Goal: Answer question/provide support: Share knowledge or assist other users

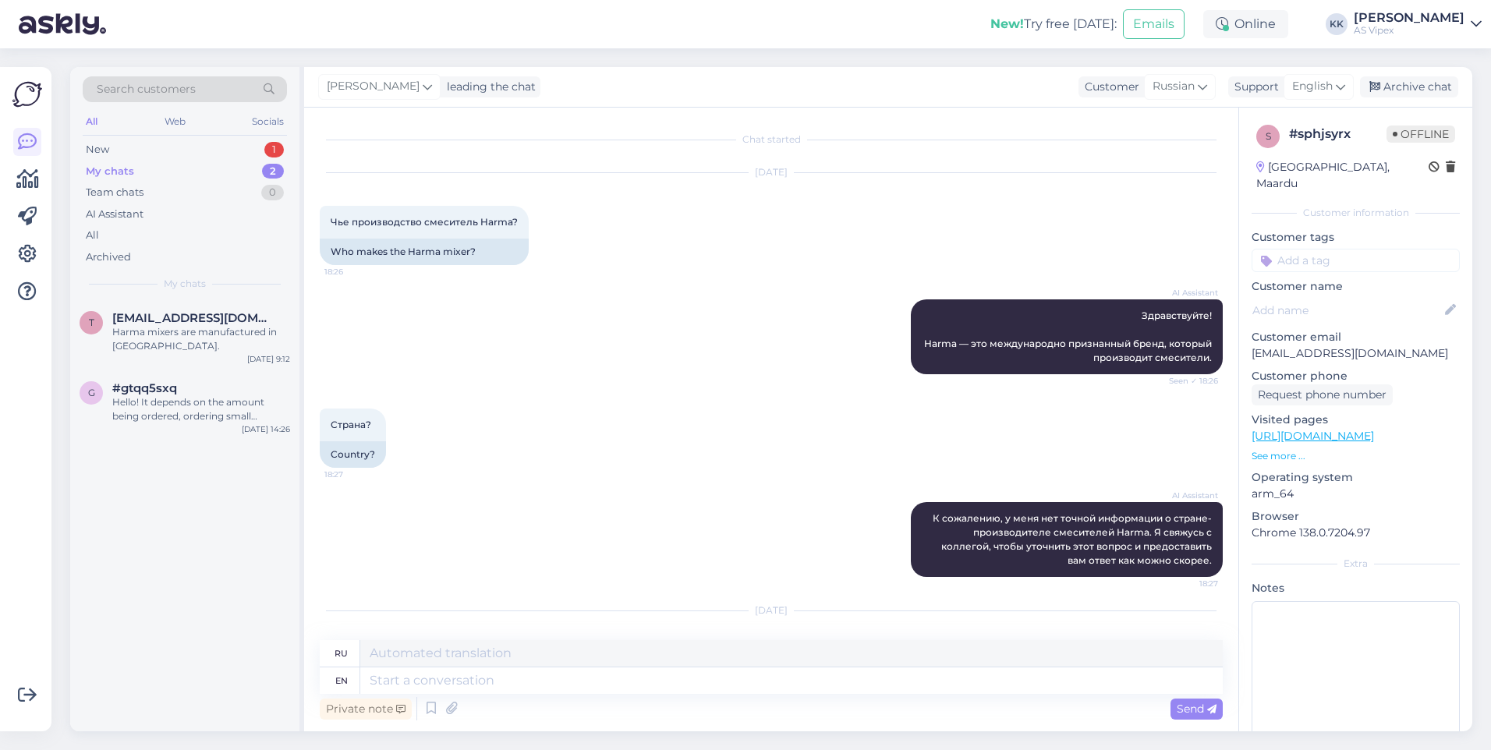
scroll to position [94, 0]
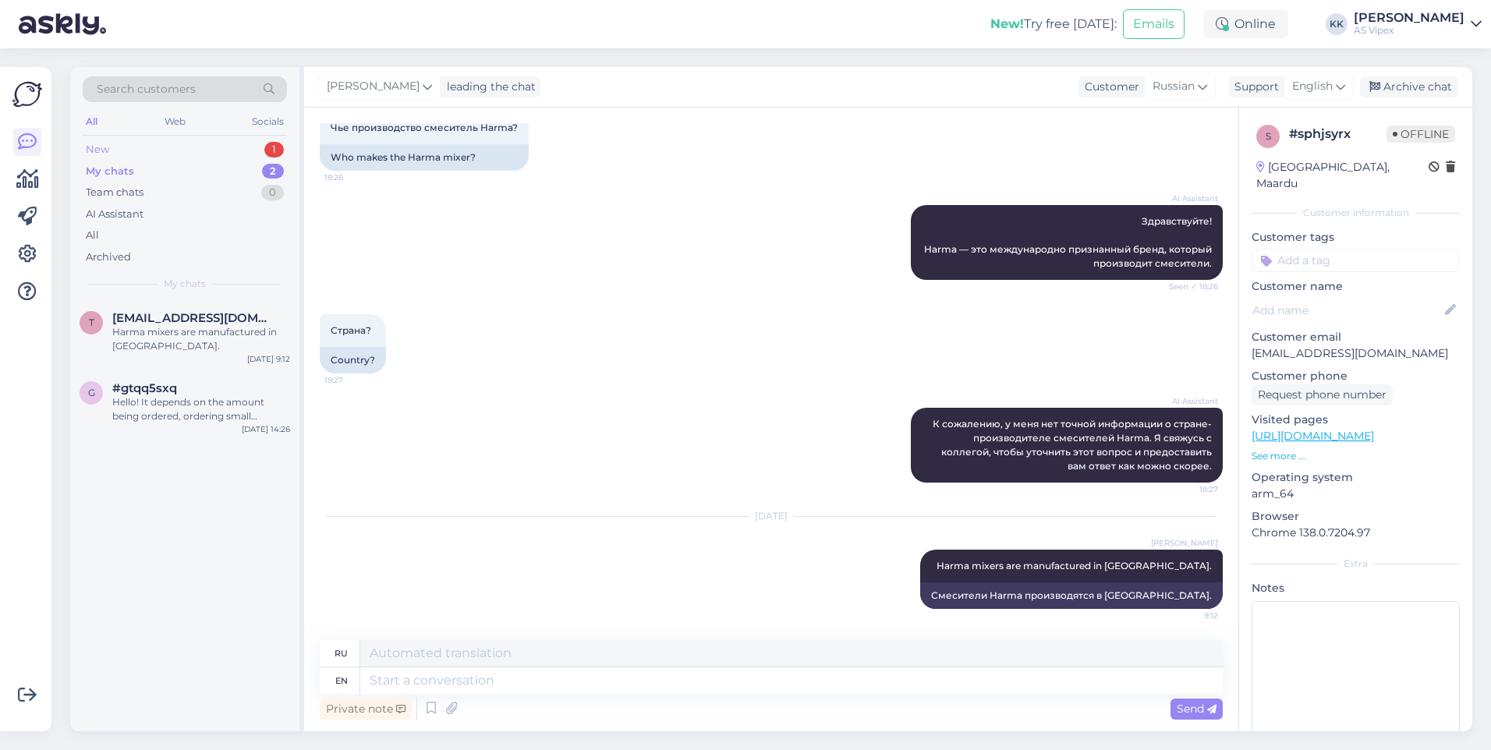
click at [235, 152] on div "New 1" at bounding box center [185, 150] width 204 height 22
click at [236, 330] on div "Hei! Valitettavasti minulla ei ole suoraa tietoa kyseisen liiman lämmönkestävyy…" at bounding box center [201, 339] width 178 height 28
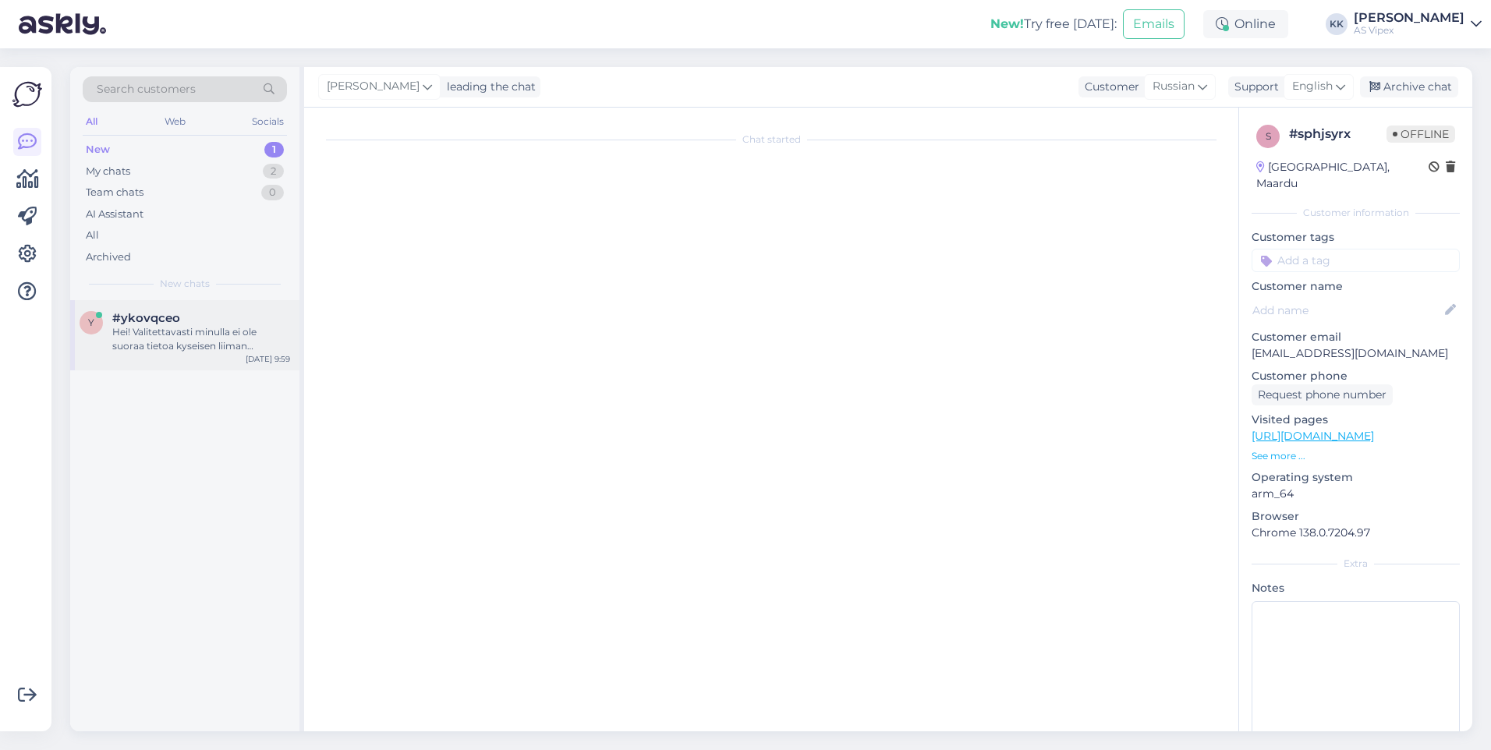
scroll to position [0, 0]
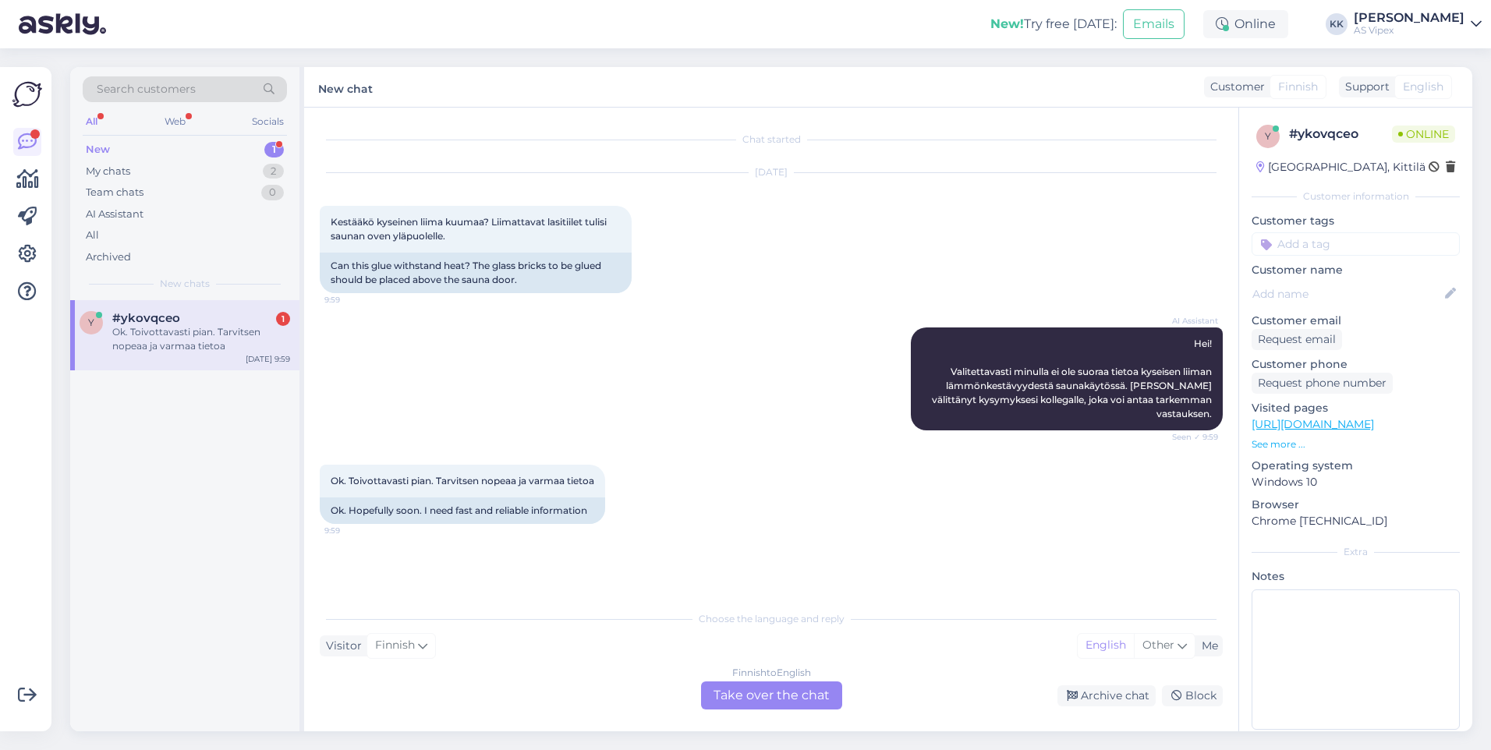
click at [798, 680] on div "Choose the language and reply Visitor Finnish Me English Other Finnish to Engli…" at bounding box center [771, 656] width 903 height 107
click at [808, 693] on div "Finnish to English Take over the chat" at bounding box center [771, 696] width 141 height 28
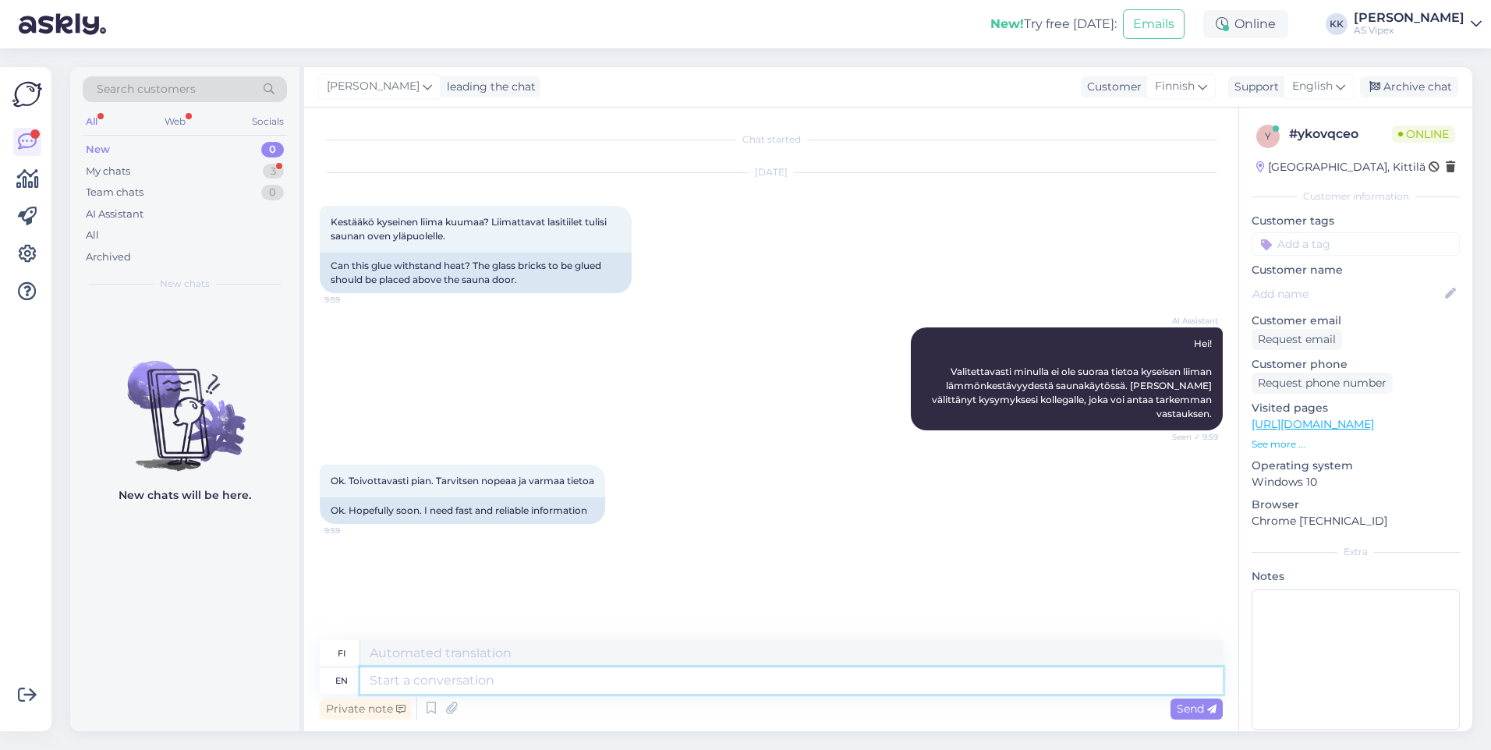
click at [806, 674] on textarea at bounding box center [791, 681] width 863 height 27
type textarea "Greetings!"
type textarea "Terveisiä!"
type textarea "Greetings! After th"
type textarea "Tervehdys! [GEOGRAPHIC_DATA]"
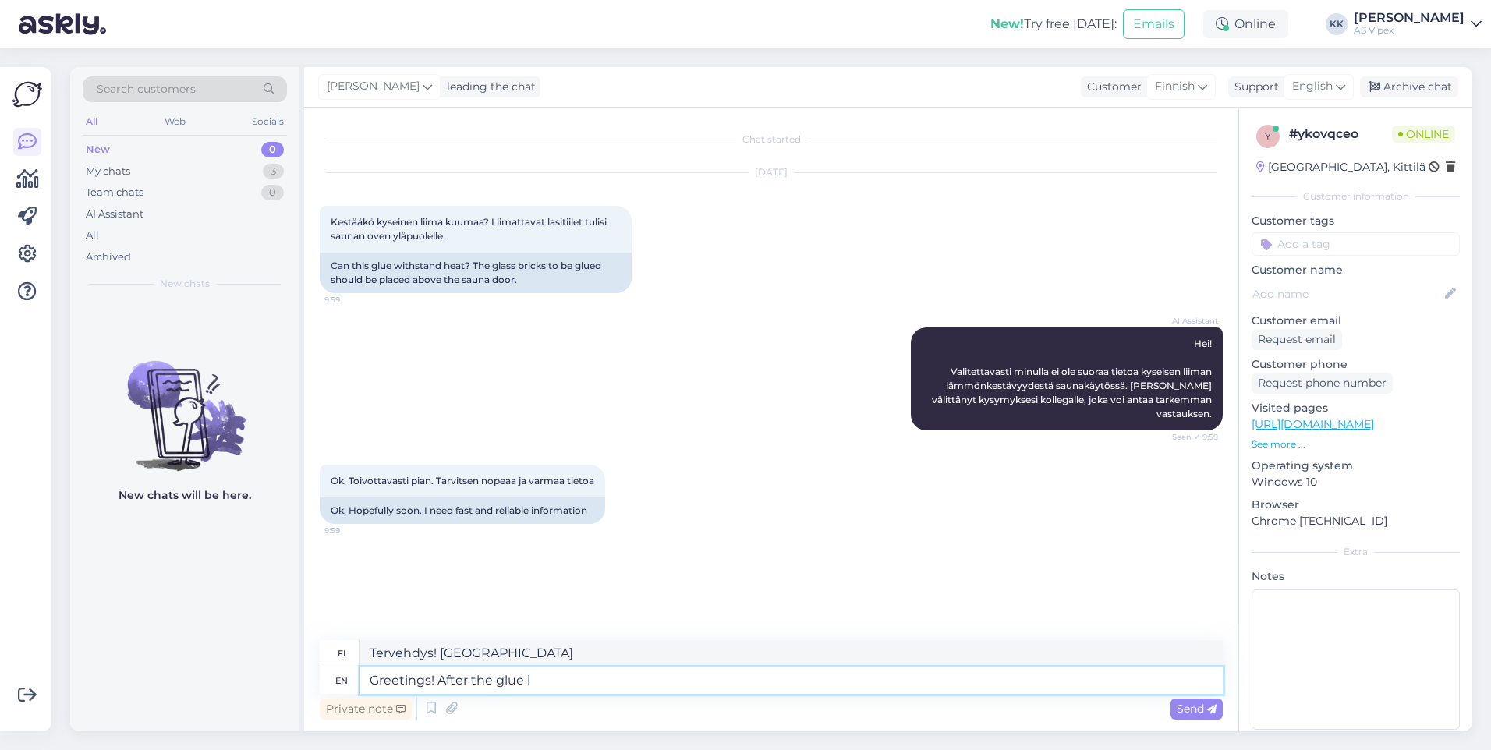
type textarea "Greetings! After the glue is"
type textarea "Tervehdys! Liiman jälkeen"
type textarea "Greetings! After the glue is ha"
type textarea "Tervehdys! Kun liima on levitetty"
type textarea "Greetings! After the glue is hardened, it"
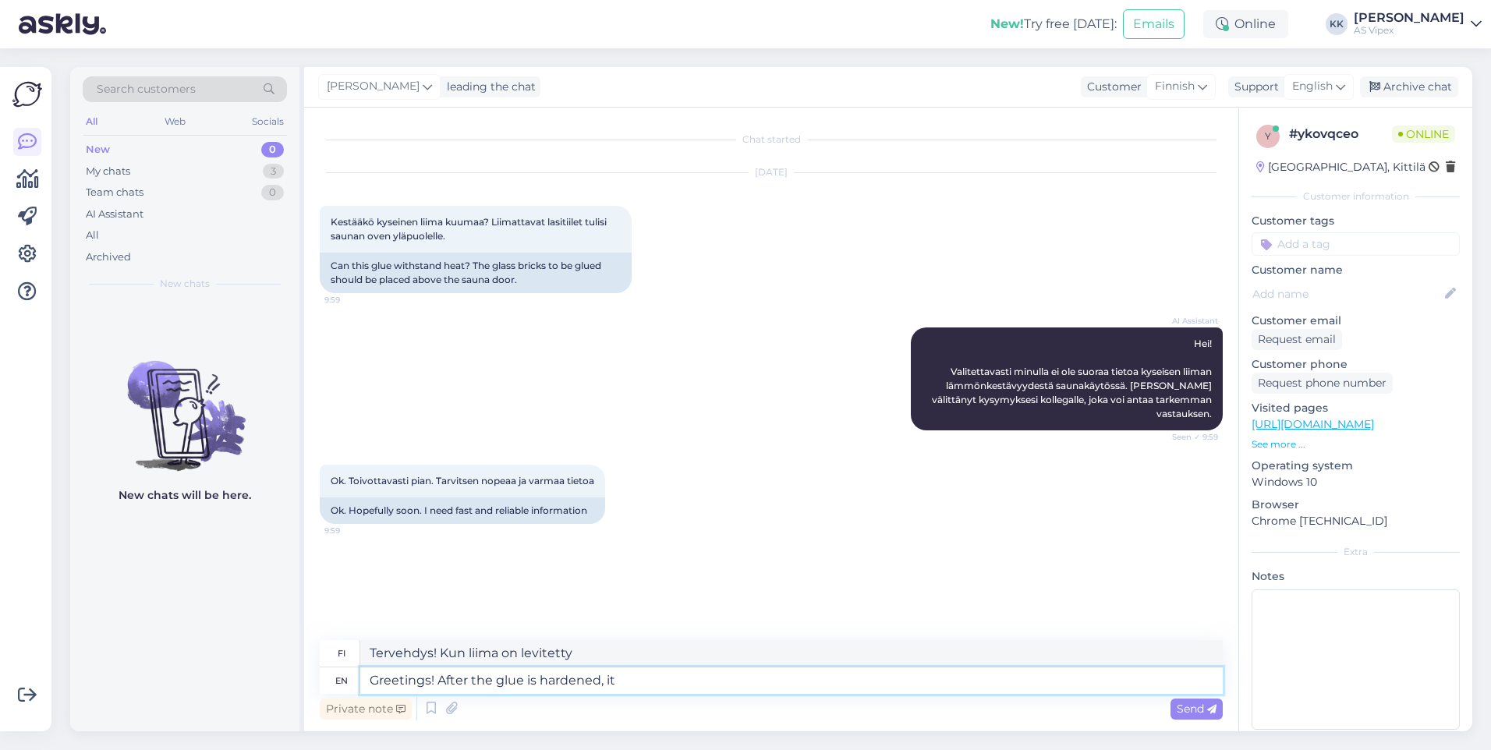
type textarea "Tervehdys! Kun liima on kovettunut,"
type textarea "Greetings! After the glue is hardened, it w"
type textarea "Tervehdys! Kun liima on kovettunut, se"
type textarea "Greetings! After the glue is h"
type textarea "Tervehdys! Kun liima on kovettunut,"
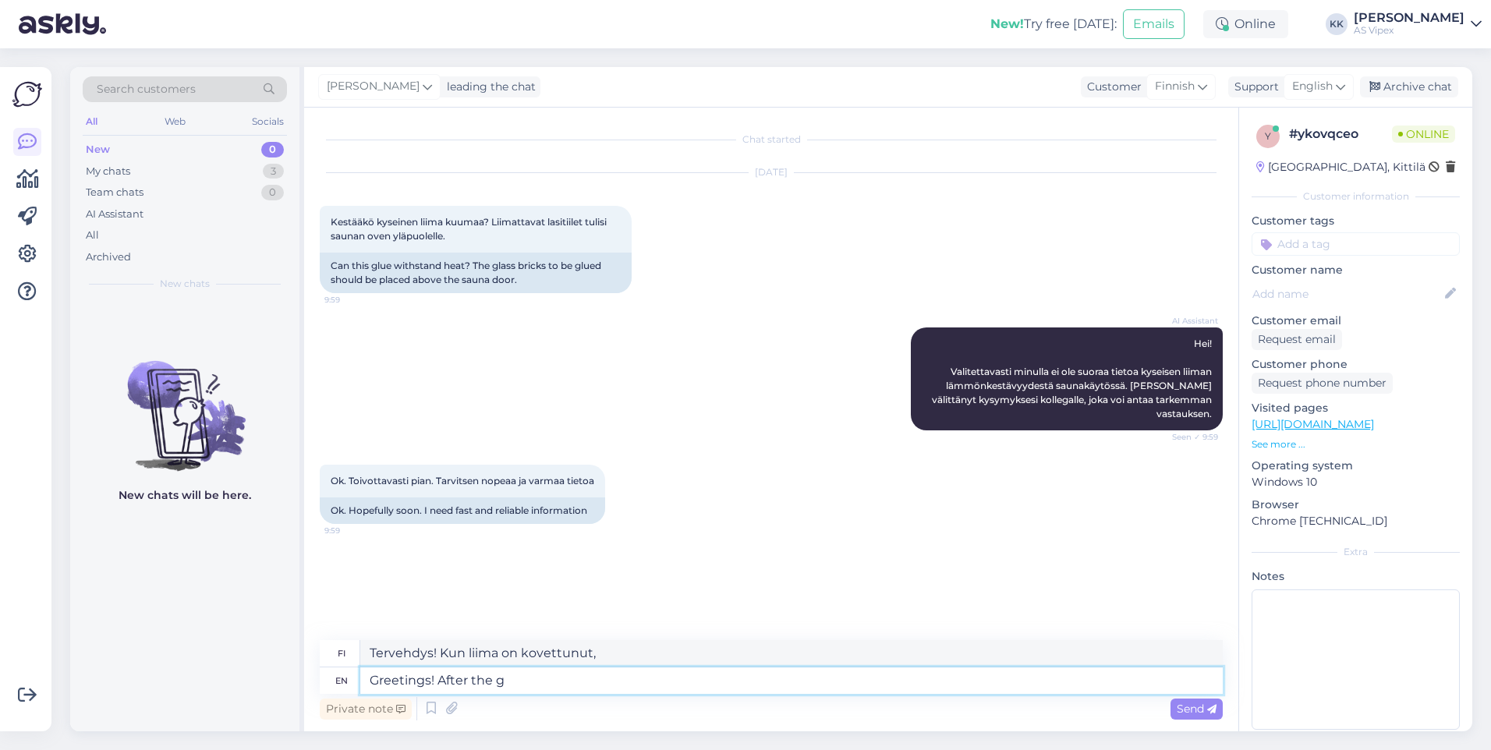
type textarea "Greetings! After the"
type textarea "Tervehdys! Liiman jälkeen"
type textarea "Greetings! After th"
type textarea "Tervehdys! Kun liima on levitetty"
type textarea "Greetings! After"
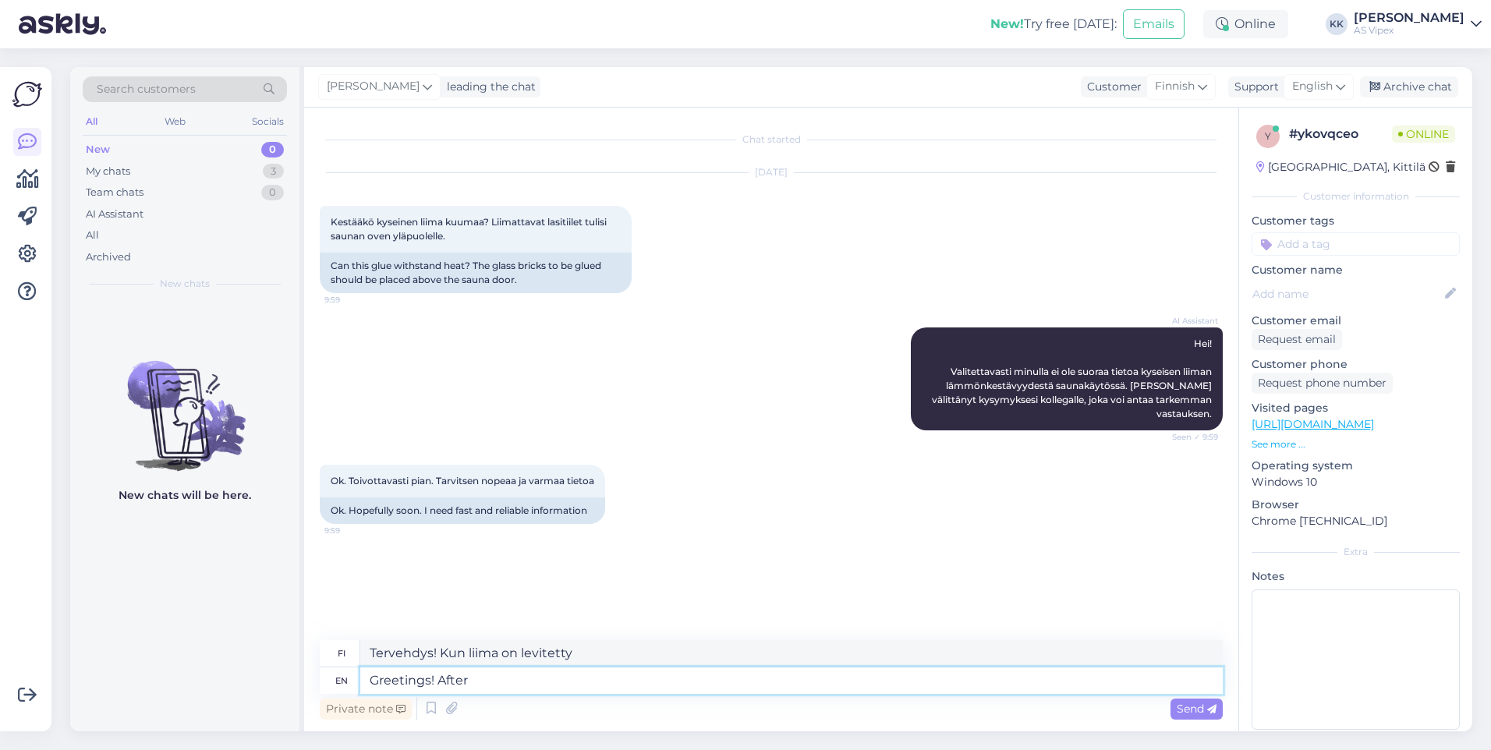
type textarea "Tervehdys! [GEOGRAPHIC_DATA]"
type textarea "Greetings!"
type textarea "Terveisiä!"
type textarea "Greetings! Please g"
type textarea "Tervehdys! Ole hyvä"
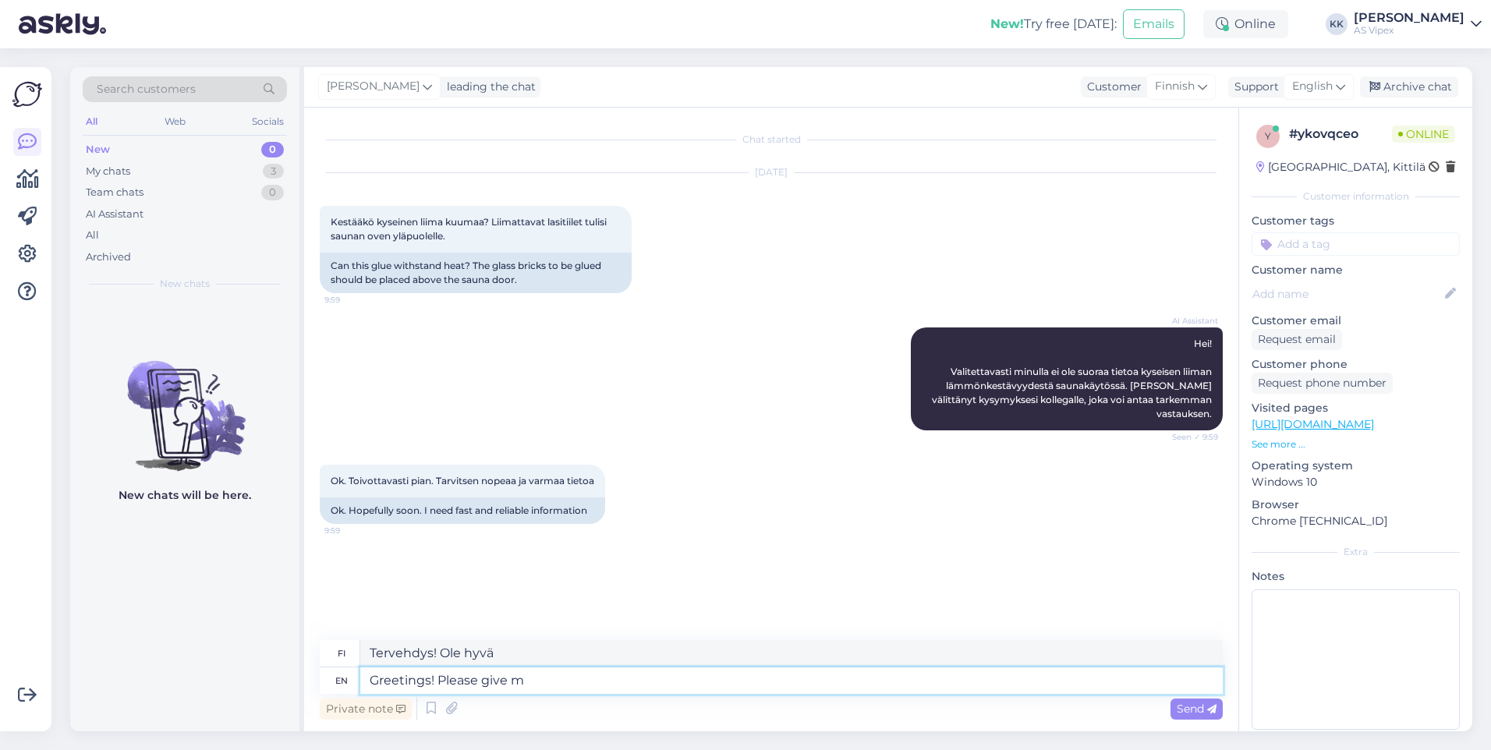
type textarea "Greetings! Please give me"
type textarea "Tervehdys! [PERSON_NAME] hyvä ja [PERSON_NAME]"
type textarea "Greetings! Please give me on"
type textarea "Tervehdys! Antakaa minulle"
type textarea "Greetings! Please give me one mo"
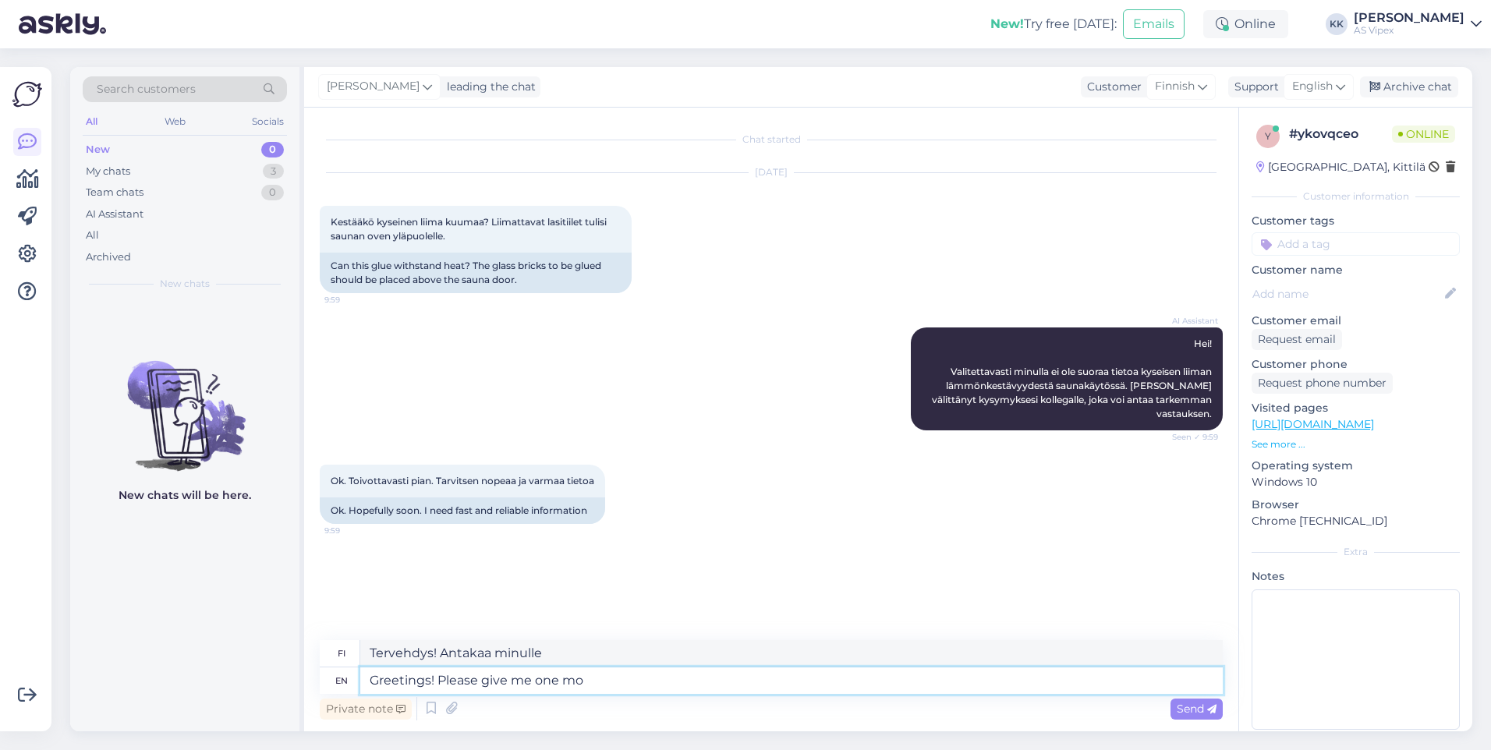
type textarea "Tervehdys! Antakaa minulle yksi"
type textarea "Greetings! Please give me one moment to"
type textarea "Tervehdys! [PERSON_NAME] minulle hetki."
type textarea "Greetings! Please give me one moment to as"
type textarea "Tervehdys! Antakaa minulle hetki aikaa"
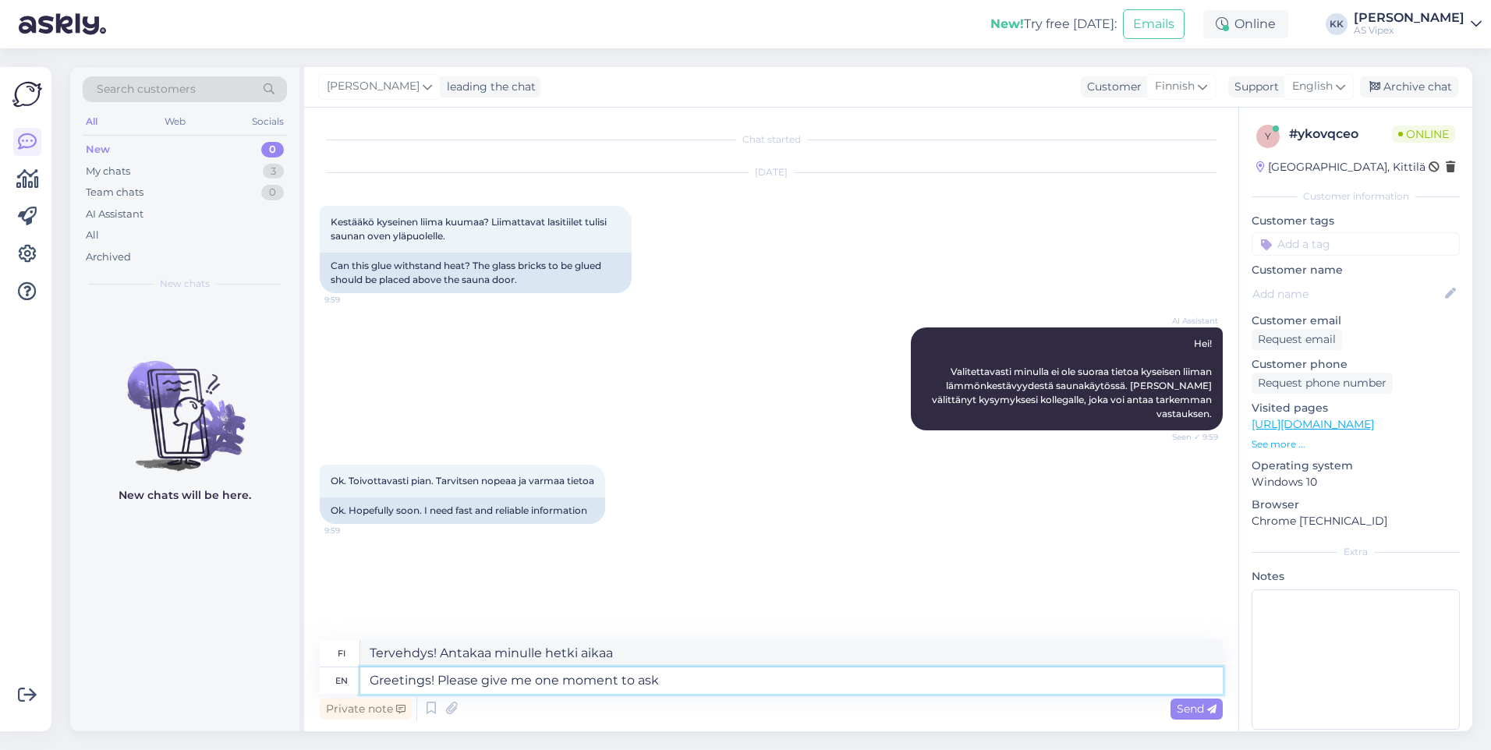
type textarea "Greetings! Please give me one moment to ask t"
type textarea "Tervehdys! Antakaa minulle hetki aikaa kysyä."
type textarea "Greetings! Please give me one moment to ask the pr"
type textarea "Tervehdys! Antakaa minulle hetki aikaa kysyä"
type textarea "Greetings! Please give me one moment to"
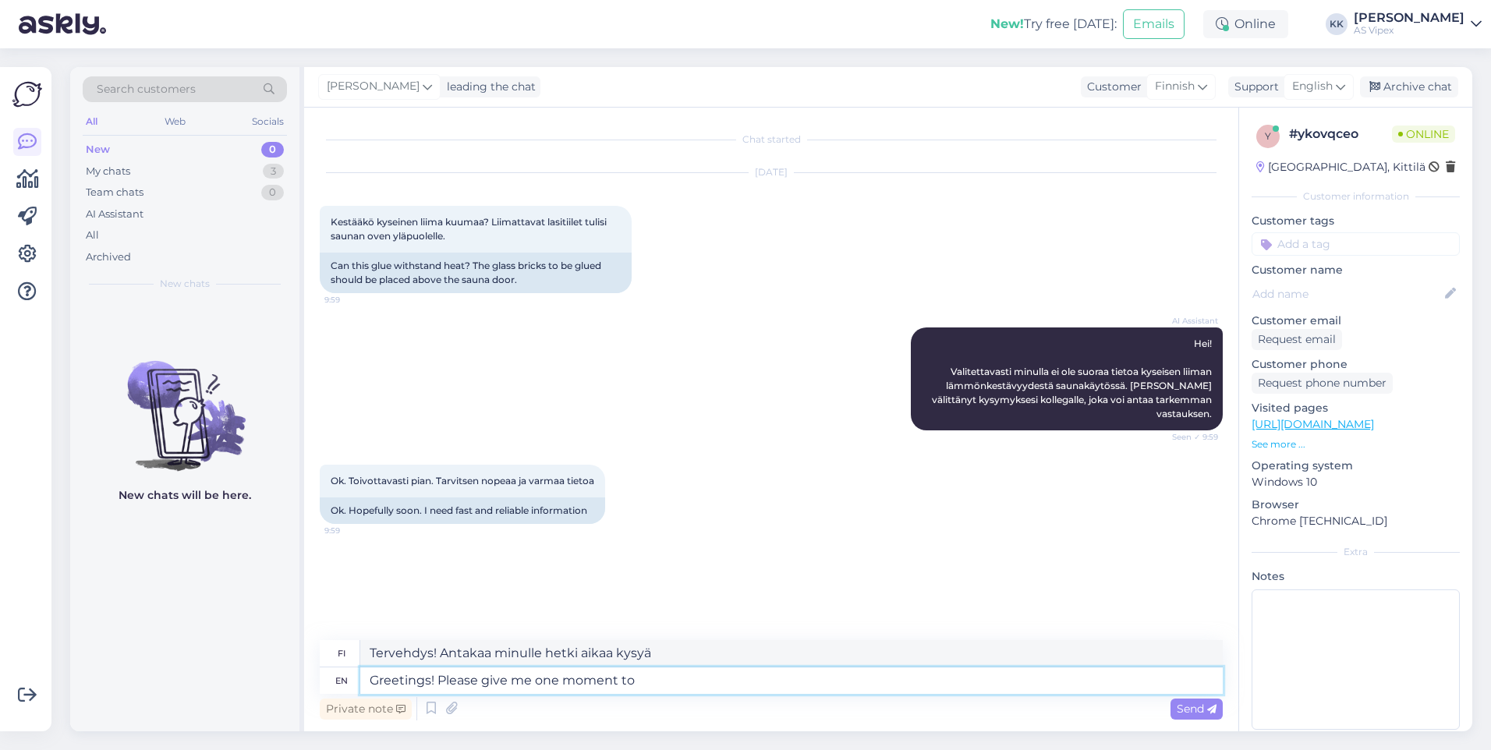
type textarea "Tervehdys! Antakaa minulle hetki aikaa kysyä."
type textarea "Greetings! Please give me one mo"
type textarea "Tervehdys! [PERSON_NAME] minulle hetki."
type textarea "Greetings! Please give me one"
type textarea "Tervehdys! Antakaa minulle hetki aikaa"
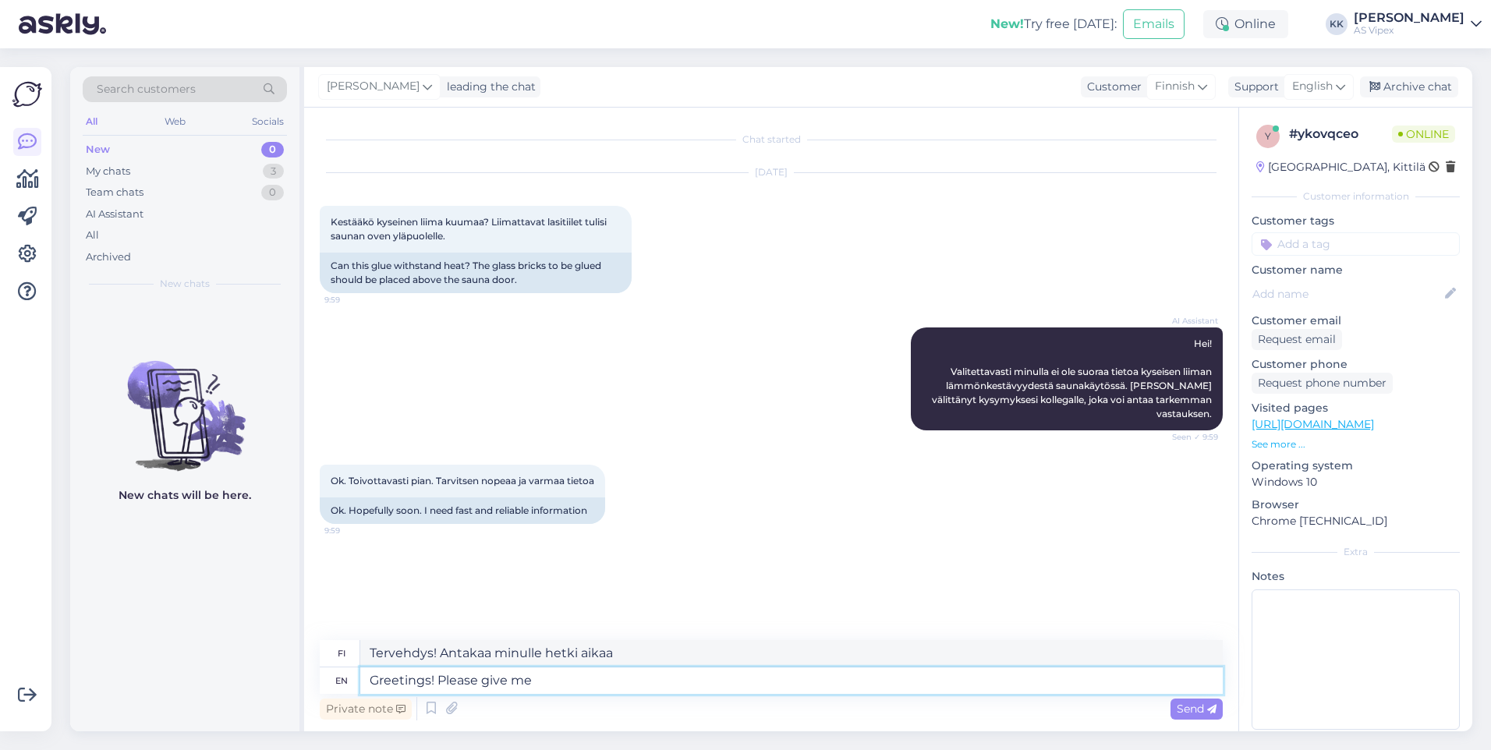
type textarea "Greetings! Please give me"
type textarea "Tervehdys! Antakaa minulle yksi."
type textarea "Greetings! Please giv"
type textarea "Tervehdys! Antakaa minulle"
type textarea "Greetings! Please"
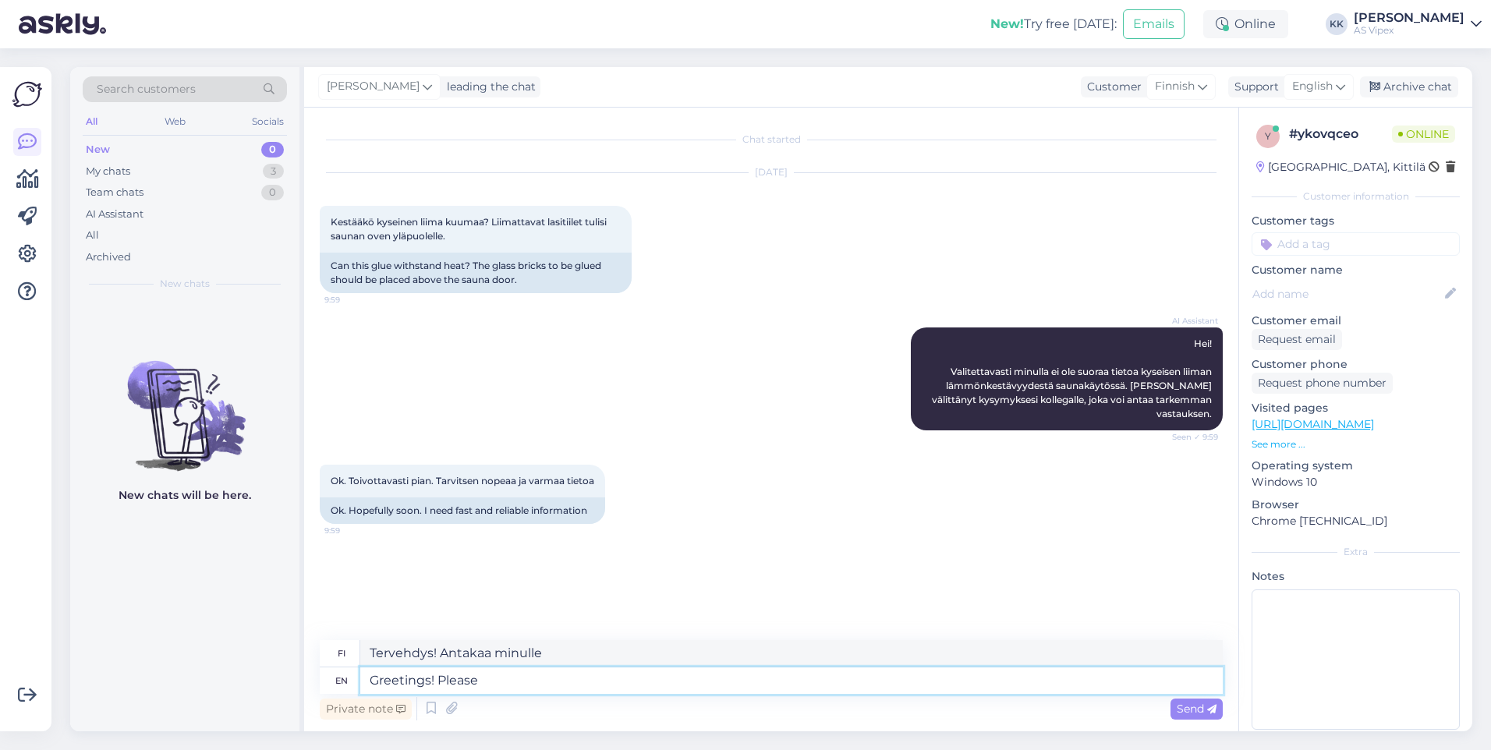
type textarea "Tervehdys! [PERSON_NAME] hyvä ja [PERSON_NAME]"
type textarea "Greetings! Please"
type textarea "Tervehdys! Ole hyvä"
type textarea "Greetings! W"
type textarea "Terveisiä!"
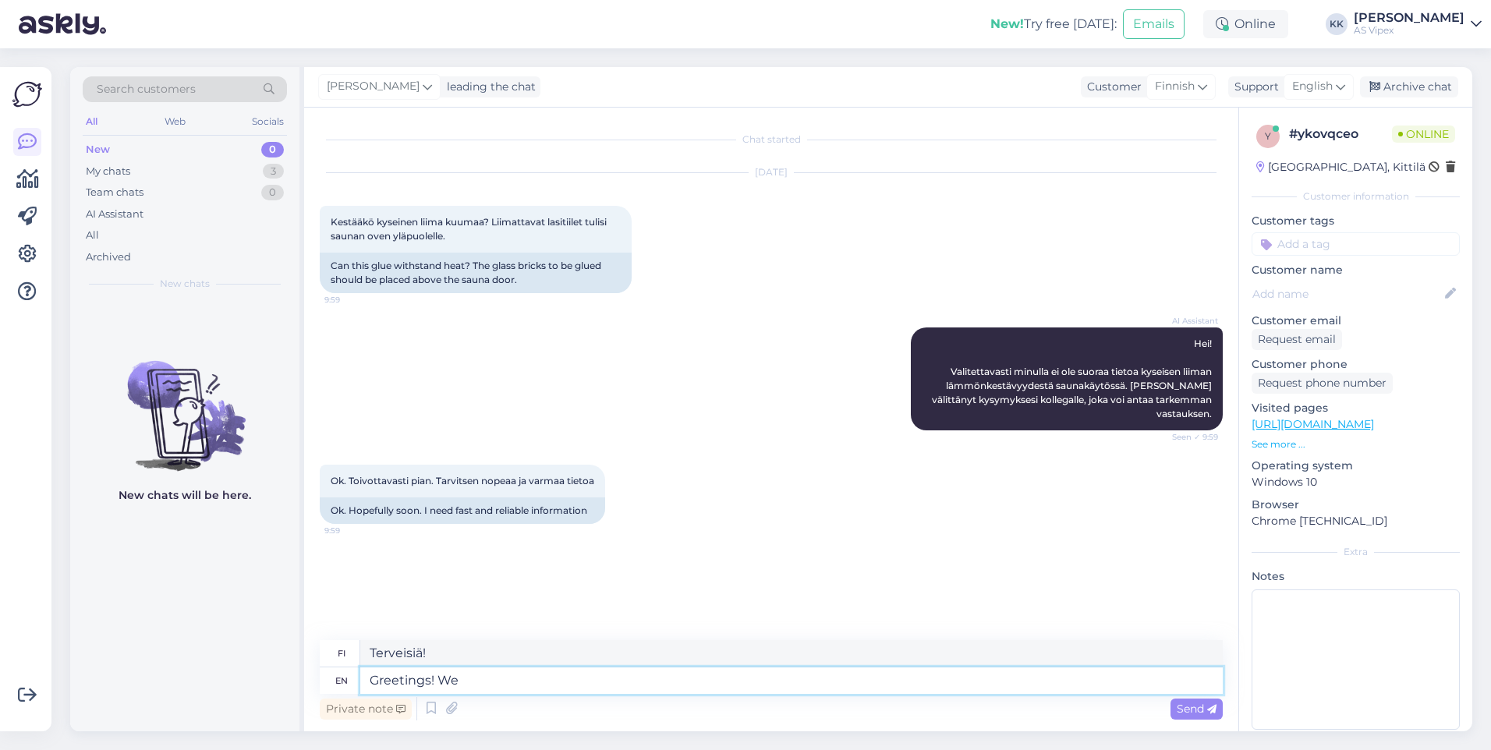
type textarea "Greetings! We s"
type textarea "Tervehdys! Me"
type textarea "Greetings! We suggest"
type textarea "Tervehdys! [GEOGRAPHIC_DATA]"
type textarea "Greetings! We suggest installing w"
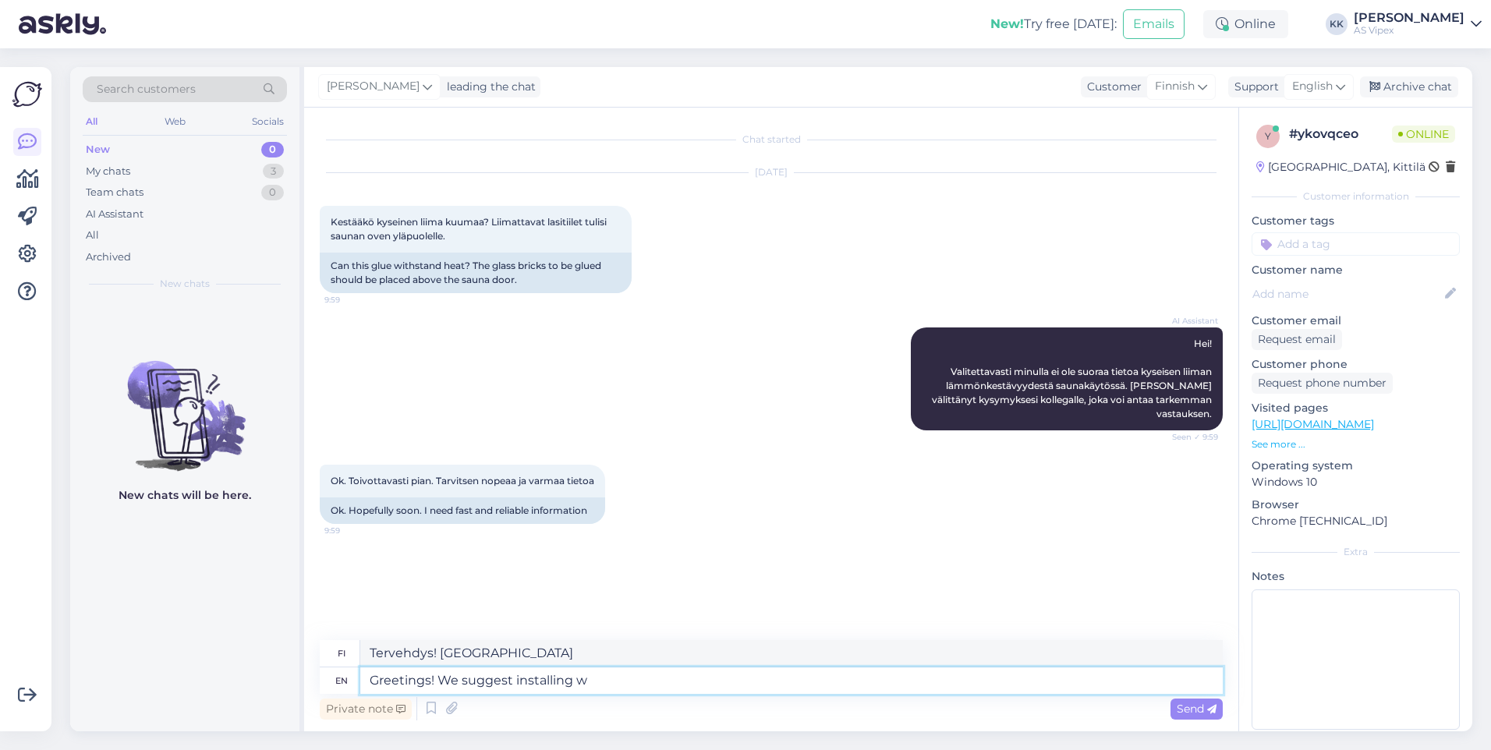
type textarea "Tervehdys! Suosittelemme asentamaan"
type textarea "Greetings! We"
type textarea "Tervehdys! [GEOGRAPHIC_DATA]"
type textarea "Greetings!"
type textarea "Terveisiä!"
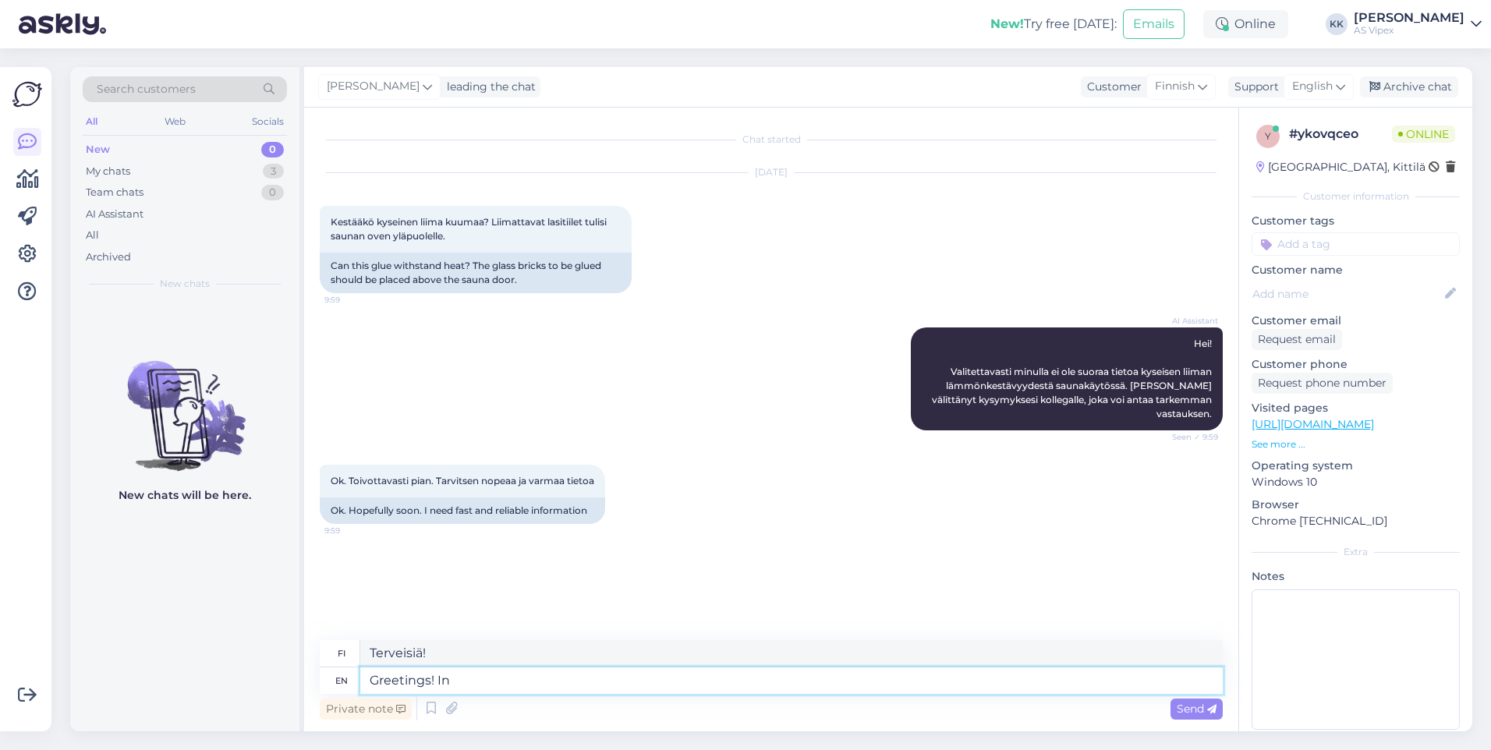
type textarea "Greetings! In"
type textarea "Tervehdys! Sisään"
type textarea "Greetings! In cases like t"
type textarea "Tervehdys! Tapauksissa"
type textarea "Greetings! In cases like th"
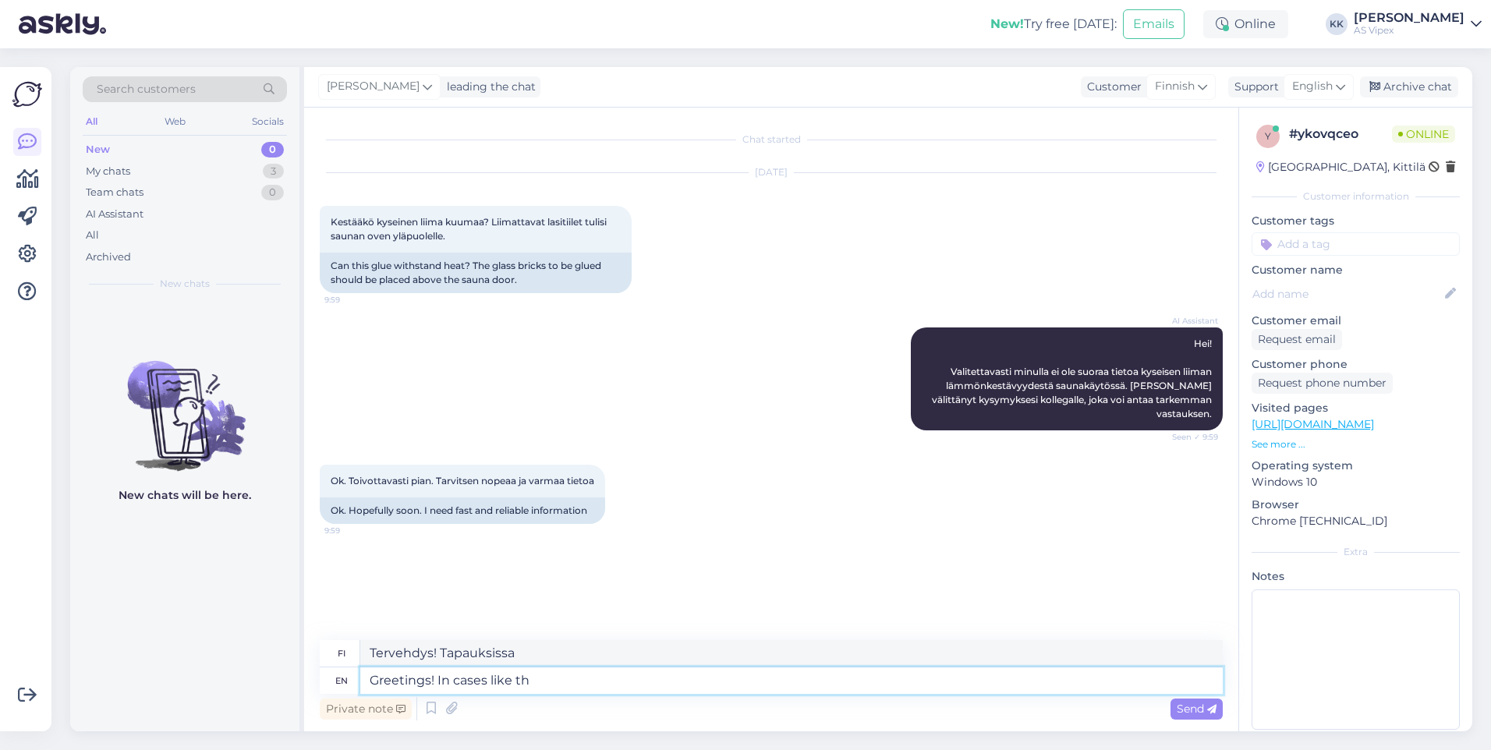
type textarea "Tervehdys! Tapauksissa, kuten"
type textarea "Greetings! In cases like this w"
type textarea "Tervehdys! Tällaisissa tapauksissa"
type textarea "Greetings! In cases like this we sug"
type textarea "Tervehdys! Tällaisissa tapauksissa me"
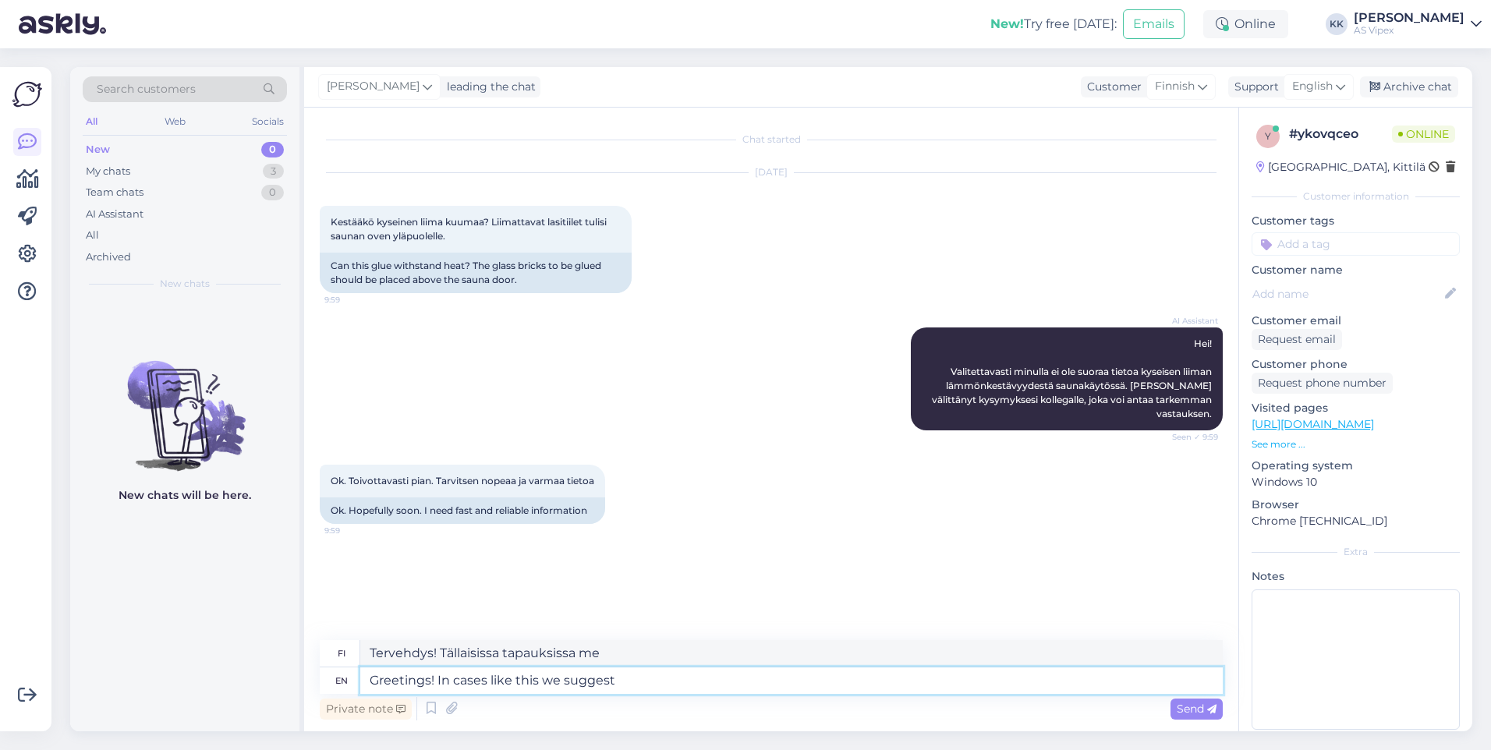
type textarea "Greetings! In cases like this we suggest"
type textarea "Tervehdys! Tällaisissa tapauksissa suosittelemme"
type textarea "Greetings! In cases like this we suggest installing wi"
type textarea "Tervehdys! Tällaisissa tapauksissa suosittelemme asentamaan"
type textarea "Greetings! In cases like this we suggest installing with"
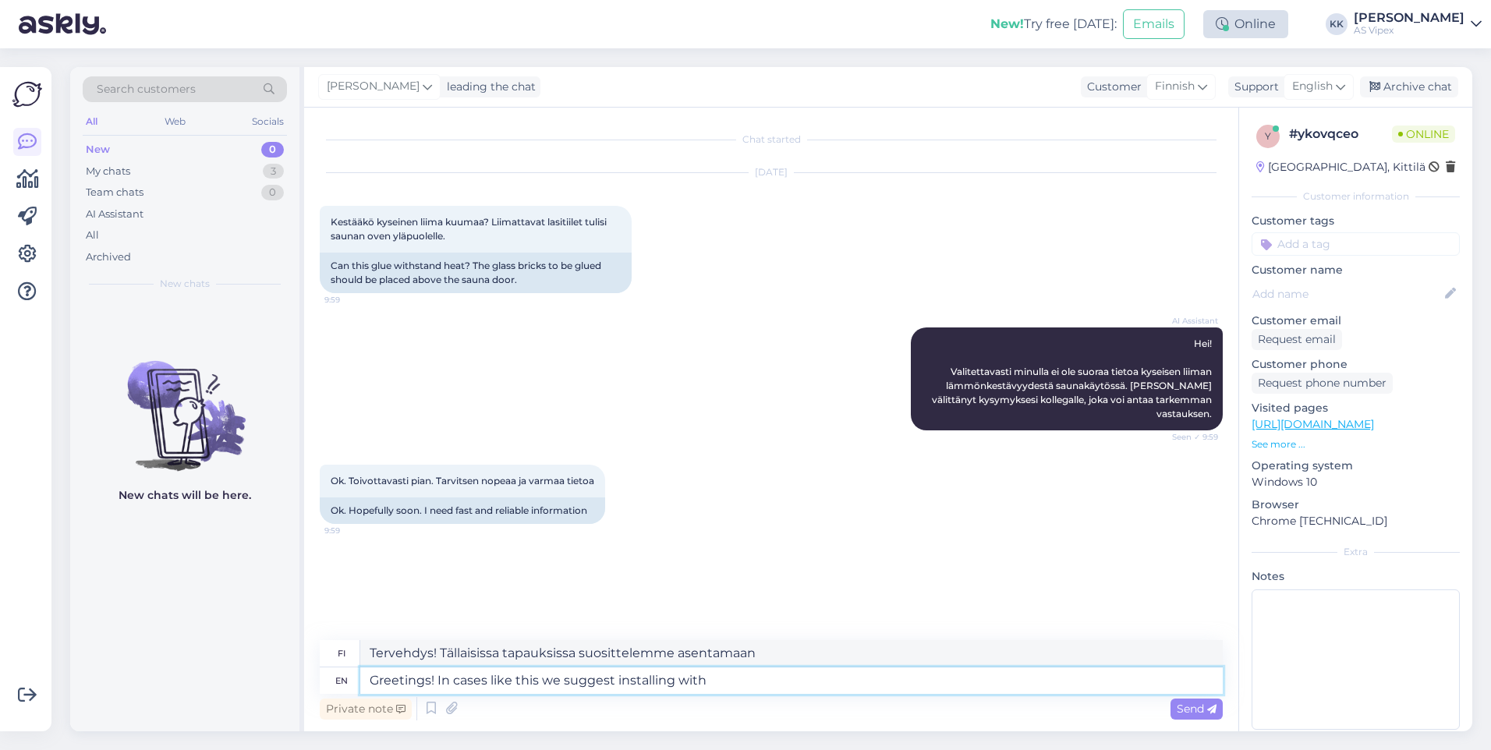
type textarea "Tervehdys! Tällaisissa tapauksissa suosittelemme asentamista"
type textarea "Greetings! In cases like this we suggest installing with an installation m"
type textarea "Tervehdys! Tällaisissa tapauksissa suosittelemme asentamista asennustyökalun av…"
type textarea "Greetings! In cases like this we suggest installing with an installation mixtur…"
type textarea "Tervehdys! Tällaisissa tapauksissa suosittelemme asentamista asennusseoksella."
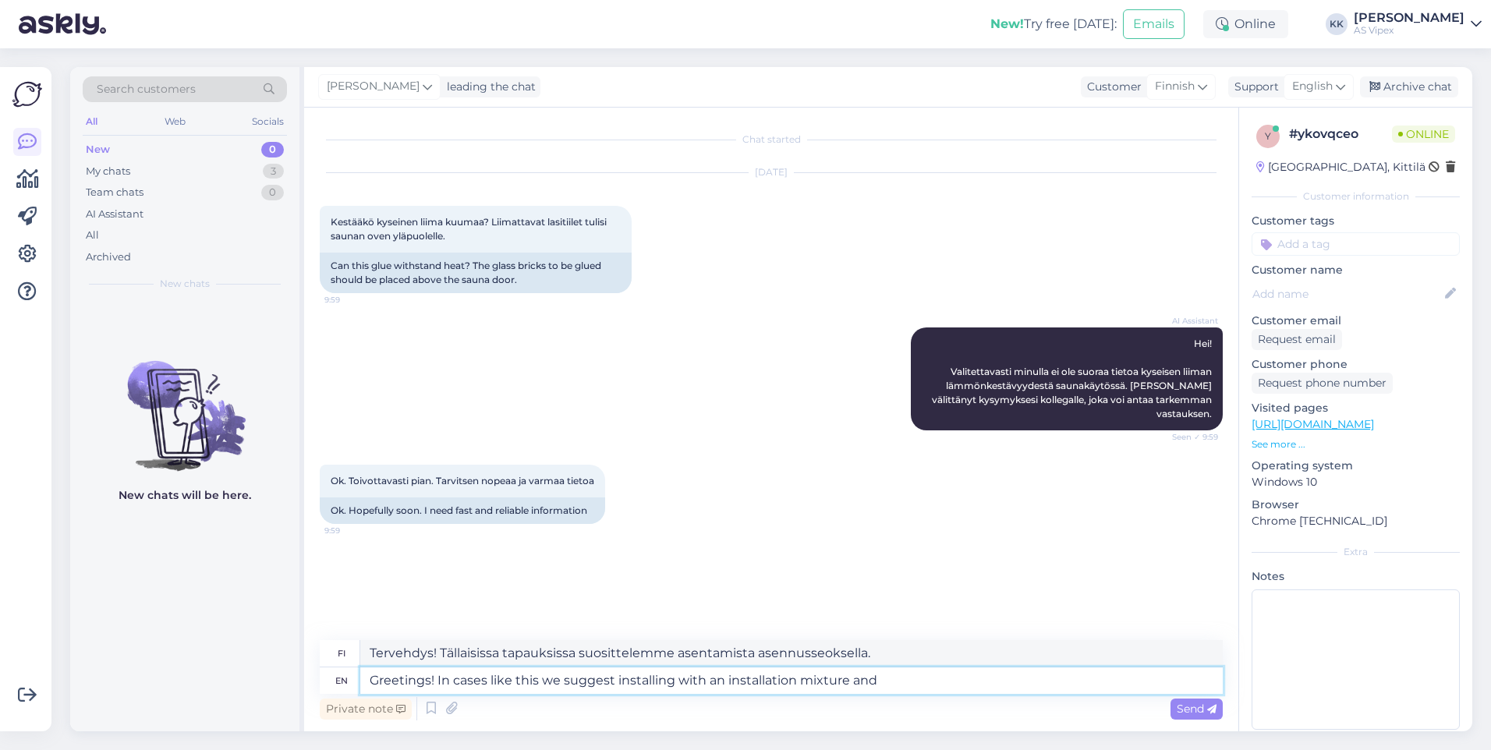
type textarea "Greetings! In cases like this we suggest installing with an installation mixtur…"
type textarea "Tervehdys! Tällaisissa tapauksissa suosittelemme asentamista asennusseoksella ja"
type textarea "Greetings! In cases like this we suggest installing with an installation mixtur…"
type textarea "Tervehdys! Tällaisissa tapauksissa suosittelemme asentamista asennusseoksella j…"
type textarea "Greetings! In cases like this we suggest installing with an installation mixtur…"
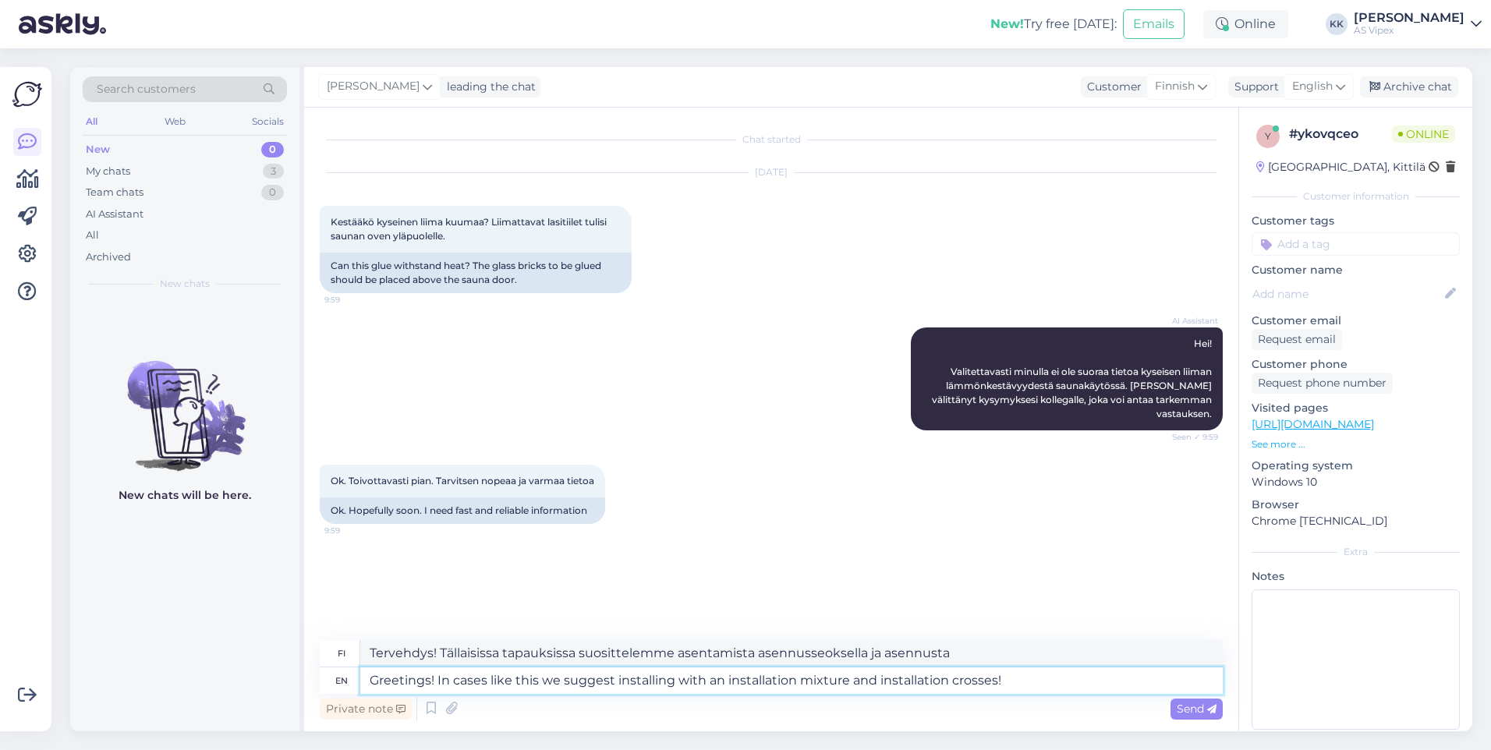
type textarea "Tervehdys! Tällaisissa tapauksissa suosittelemme asentamista asennusseoksella j…"
type textarea "Greetings! In cases like this we suggest installing with an installation mixtur…"
type textarea "Tervehdys! Tällaisissa tapauksissa suosittelemme asentamaan asennusseoksen ja a…"
type textarea "Greetings! In cases like this we suggest installing with an installation mixtur…"
type textarea "Tervehdys! Tällaisissa tapauksissa suosittelemme asentamaan asennusseoksen ja a…"
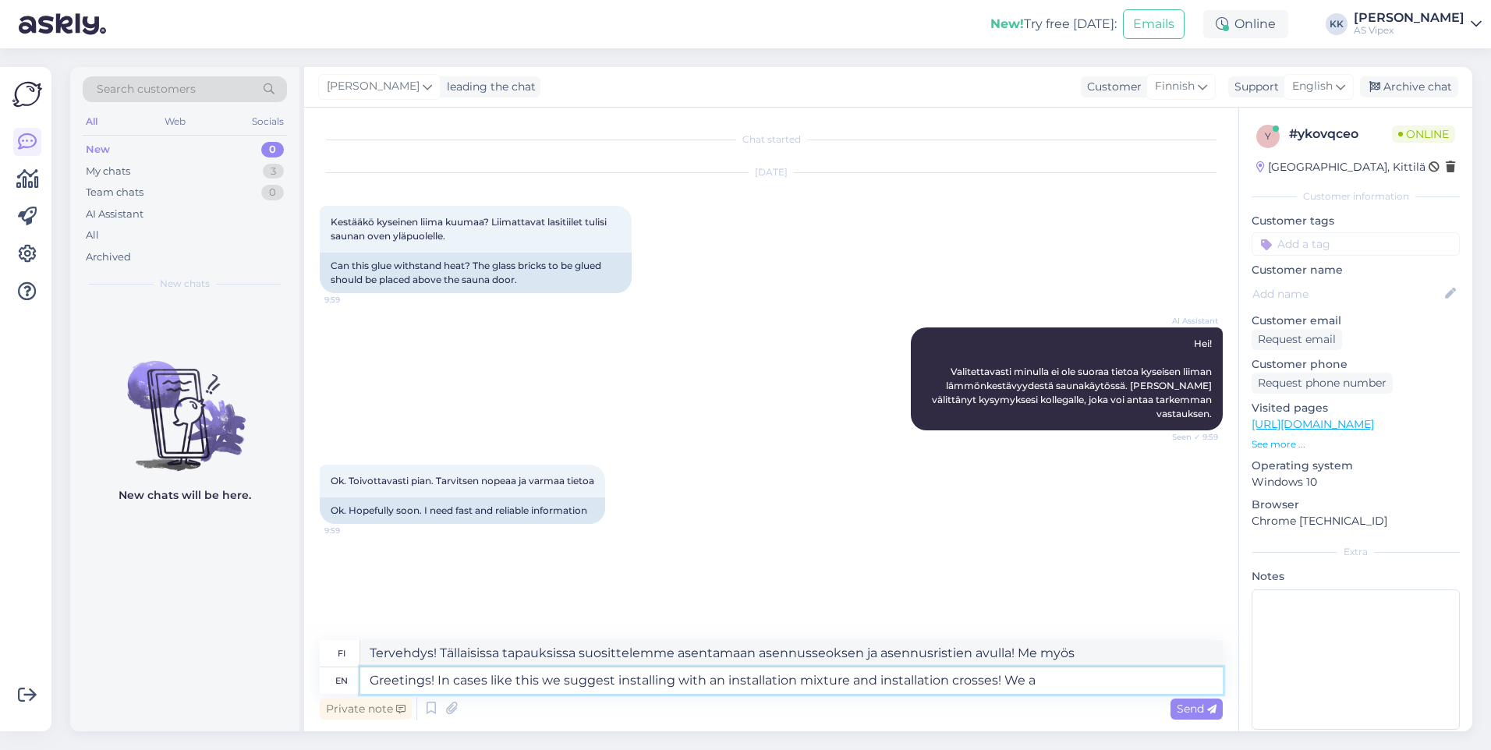
type textarea "Greetings! In cases like this we suggest installing with an installation mixtur…"
type textarea "Tervehdys! Tällaisissa tapauksissa suosittelemme asentamaan asennusseoksen ja a…"
type textarea "Greetings! In cases like this we suggest installing with an installation mixtur…"
type textarea "Tervehdys! Tällaisissa tapauksissa suosittelemme asentamaan asennusseoksen ja a…"
type textarea "Greetings! In cases like this we suggest installing with an installation mixtur…"
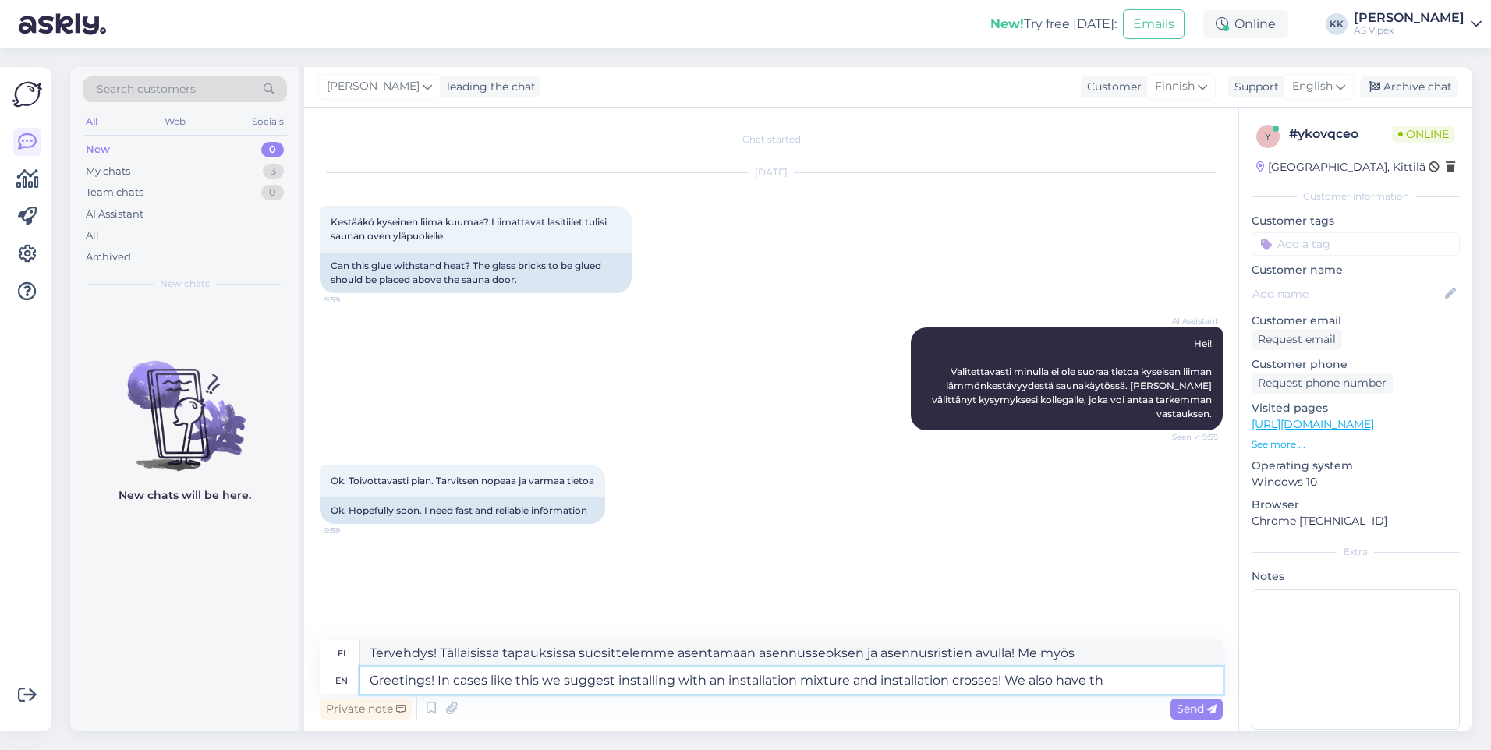
type textarea "Tervehdys! Tällaisissa tapauksissa suosittelemme asentamaan asennusseoksen ja a…"
type textarea "Greetings! In cases like this we suggest installing with an installation mixtur…"
type textarea "Tervehdys! Tällaisissa tapauksissa suosittelemme asentamaan asennusseoksen ja a…"
type textarea "Greetings! In cases like this we suggest installing with an installation mixtur…"
type textarea "Tervehdys! Tällaisissa tapauksissa suosittelemme asentamaan asennusseoksen ja a…"
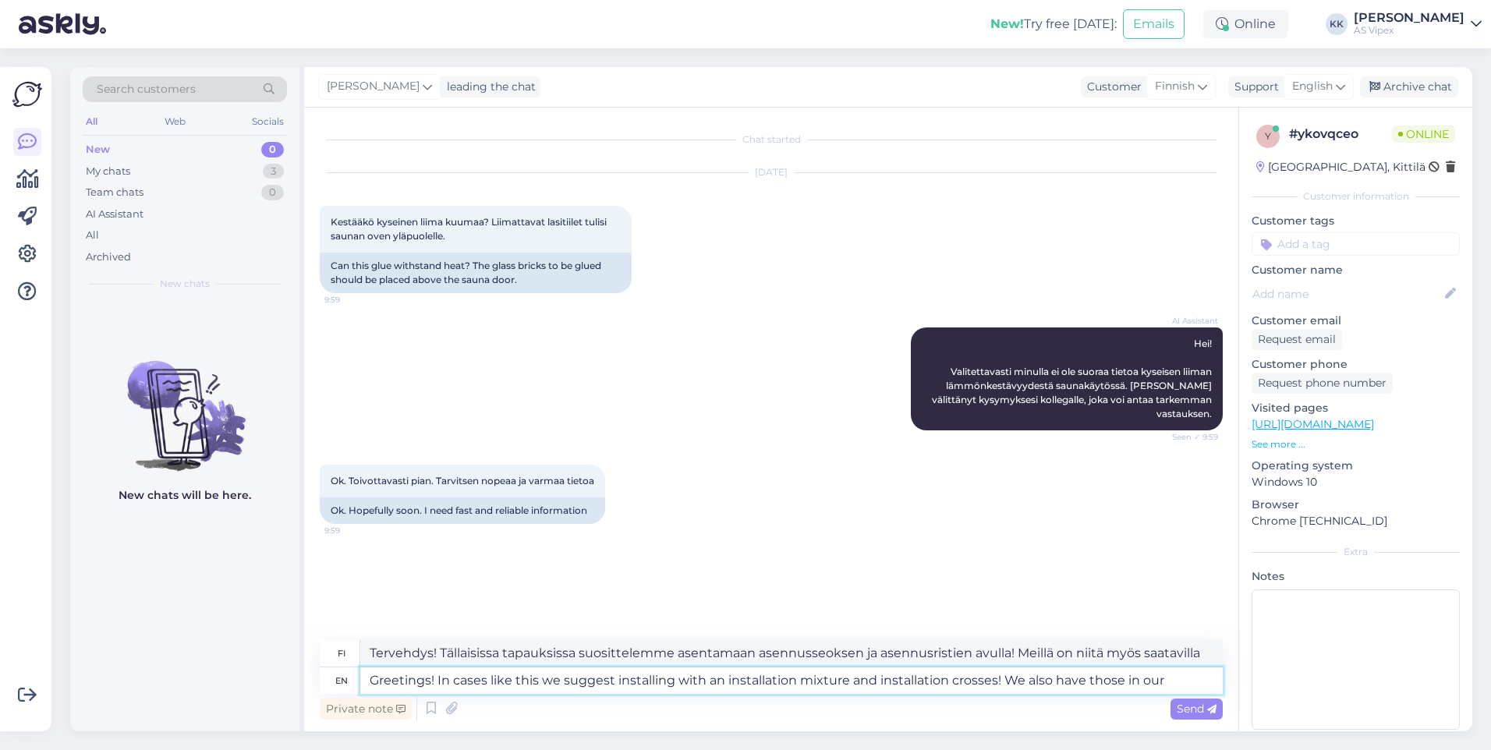
type textarea "Greetings! In cases like this we suggest installing with an installation mixtur…"
type textarea "Tervehdys! Tällaisissa tapauksissa suosittelemme asentamaan asennusseoksen ja a…"
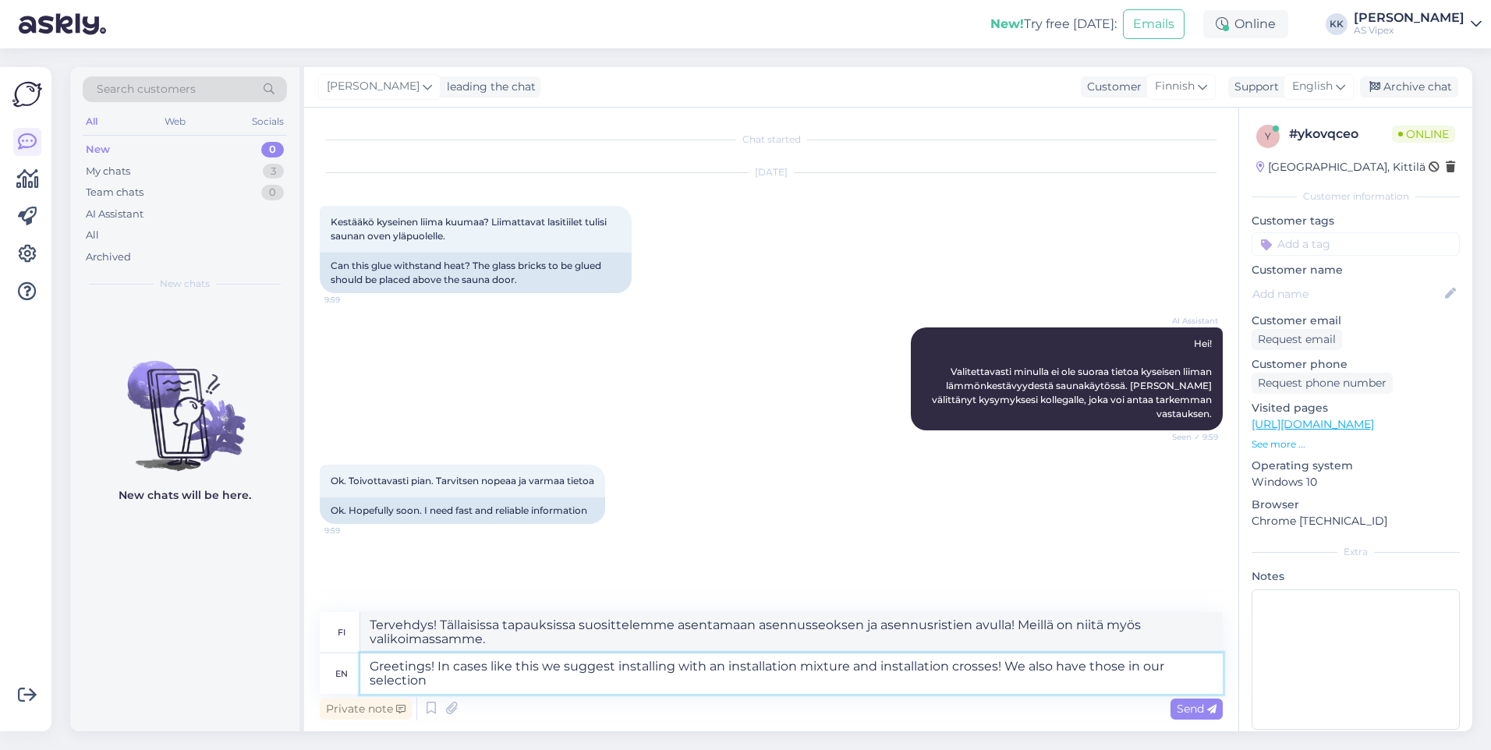
type textarea "Greetings! In cases like this we suggest installing with an installation mixtur…"
type textarea "Tervehdys! Tällaisissa tapauksissa suosittelemme asentamaan asennusseoksen ja a…"
click at [1001, 671] on textarea "Greetings! In cases like this we suggest installing with an installation mixtur…" at bounding box center [791, 674] width 863 height 41
type textarea "Greetings! In cases like this we suggest installing with an installation mixtur…"
type textarea "Tervehdys! Tällaisissa tapauksissa suosittelemme asentamaan asennusseoksen ja a…"
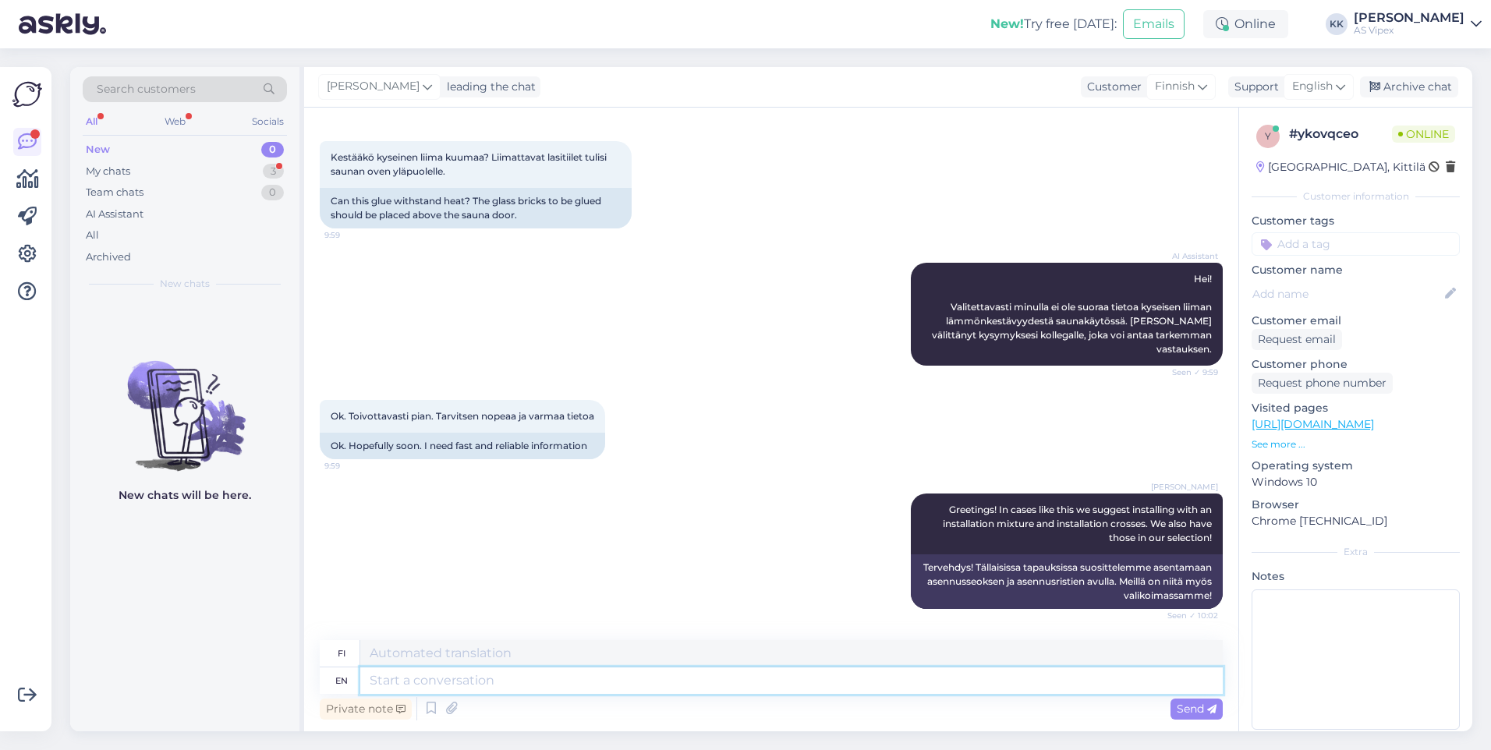
scroll to position [186, 0]
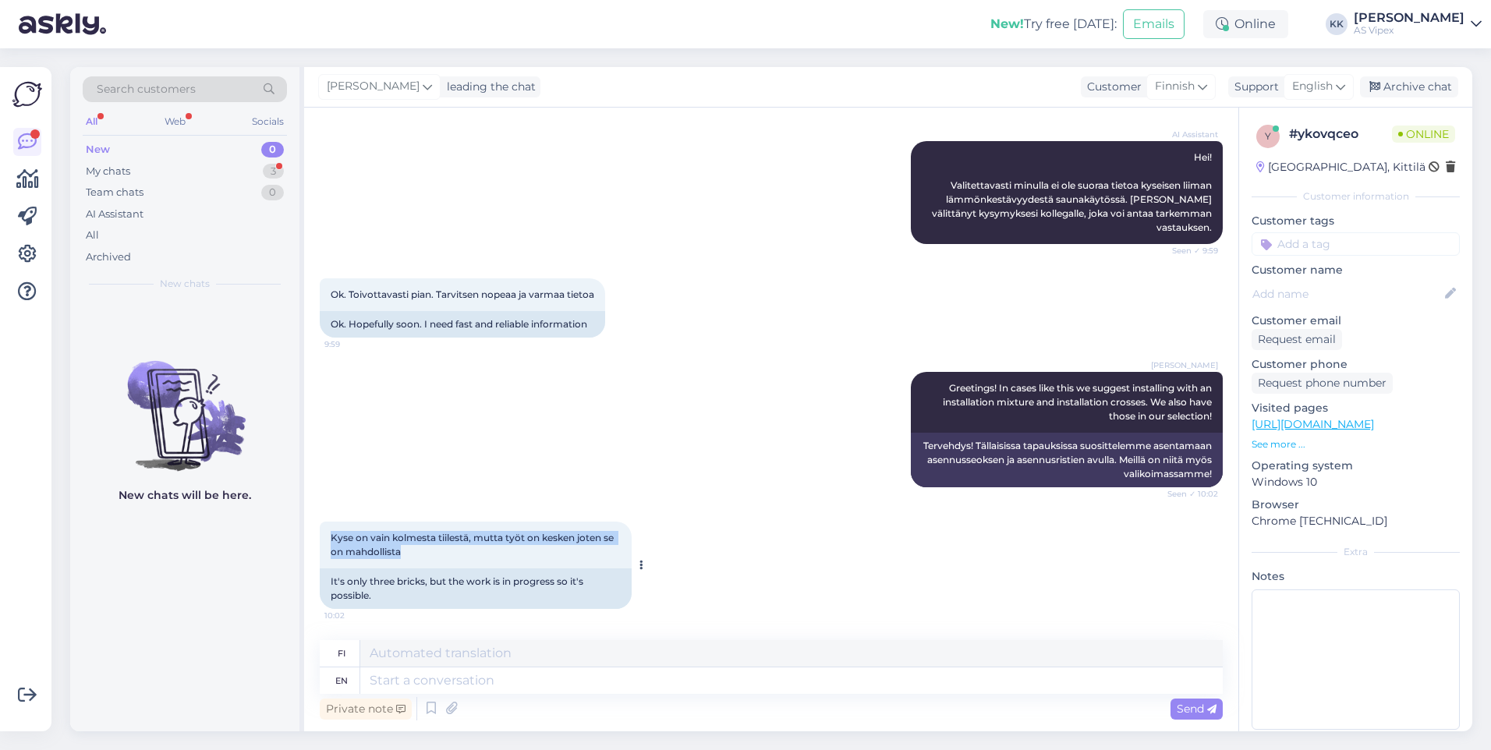
drag, startPoint x: 415, startPoint y: 550, endPoint x: 332, endPoint y: 543, distance: 83.0
click at [332, 543] on div "Kyse on vain kolmesta tiilestä, mutta työt on kesken joten se on mahdollista 10…" at bounding box center [476, 545] width 312 height 47
copy span "Kyse on vain kolmesta tiilestä, mutta työt on kesken joten se on mahdollista"
click at [982, 547] on div "Kyse on vain kolmesta tiilestä, mutta työt on kesken joten se on mahdollista 10…" at bounding box center [771, 566] width 903 height 122
click at [756, 678] on textarea at bounding box center [791, 681] width 863 height 27
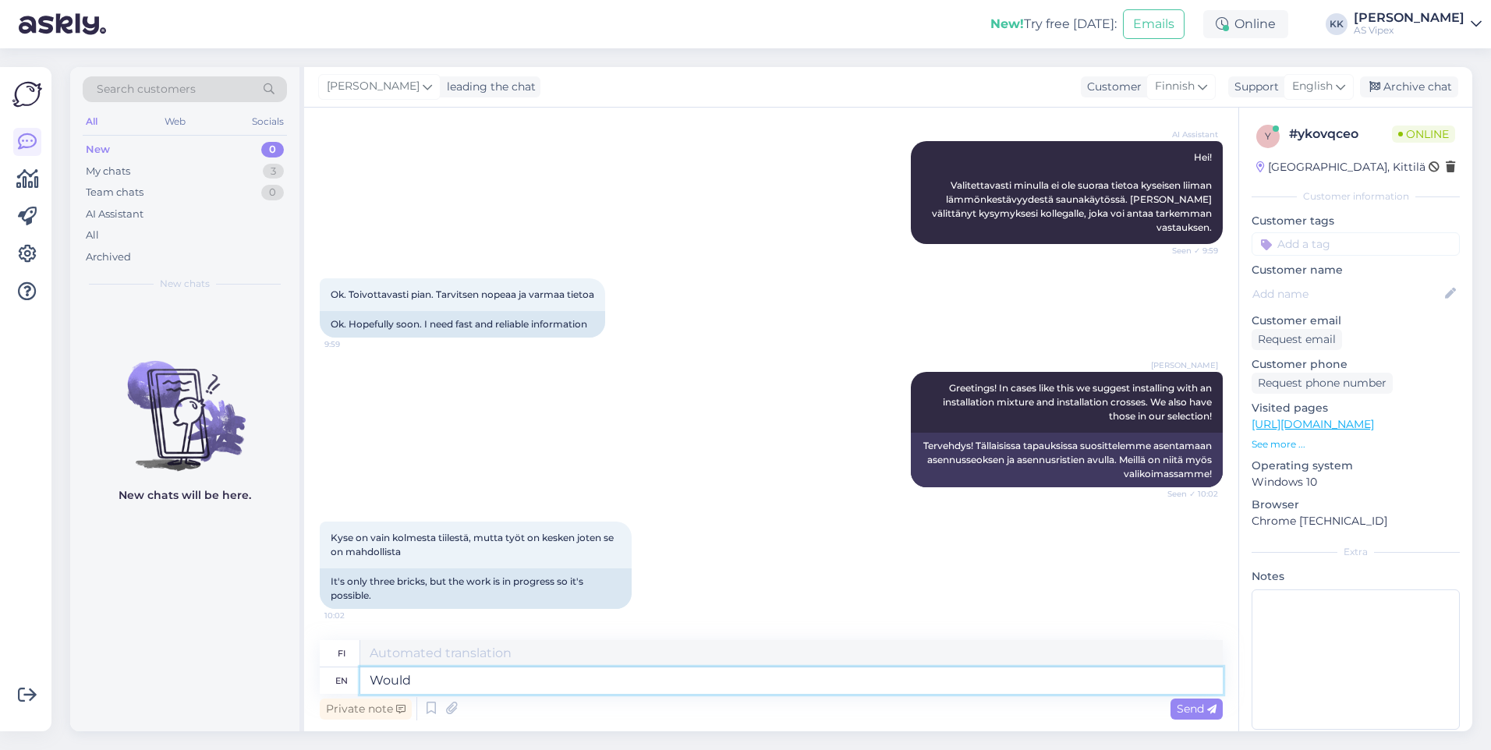
type textarea "Would"
type textarea "Olisiko"
type textarea "Would you l"
type textarea "Olisitko"
type textarea "Would you like me"
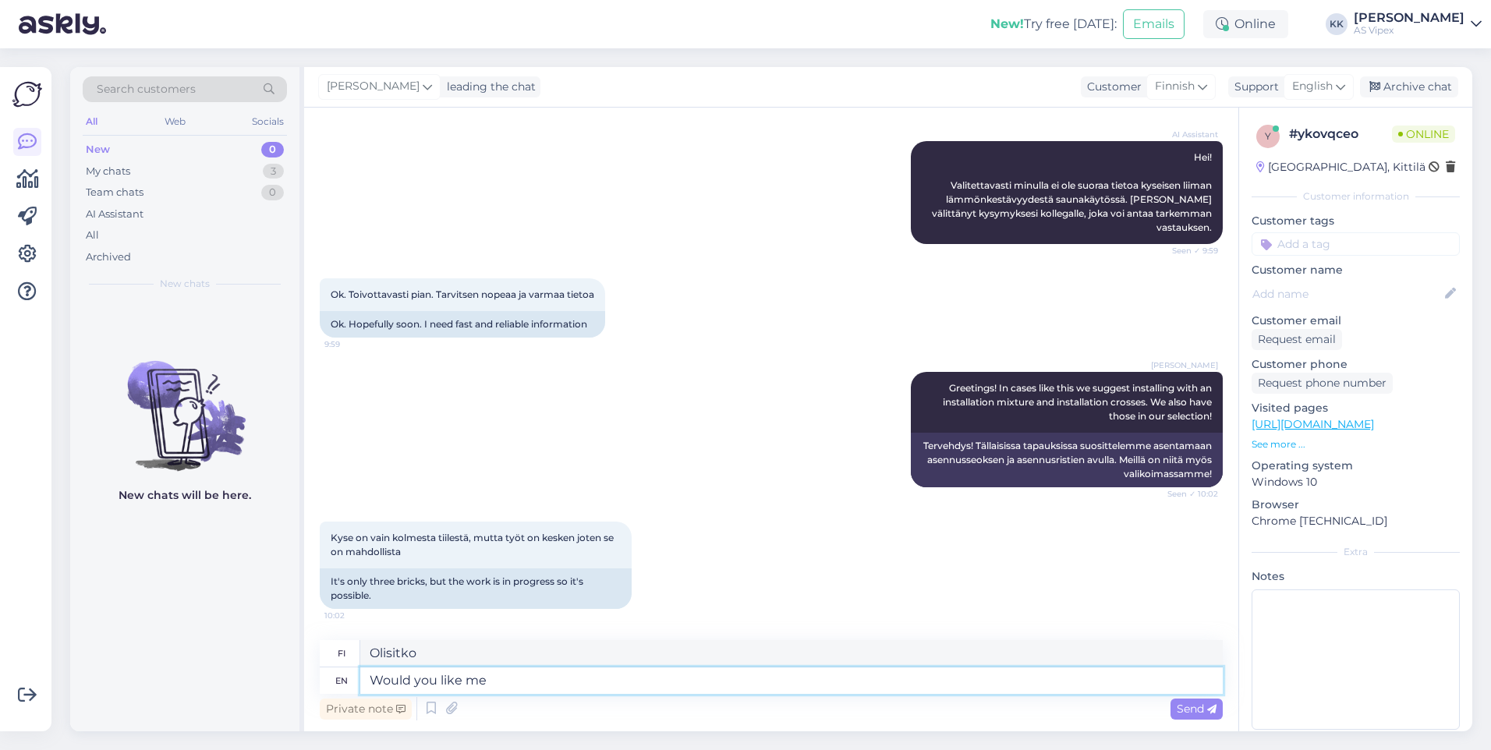
type textarea "Haluaisitko"
type textarea "Would you like me t"
type textarea "Pitäisitkö minusta"
type textarea "Would you like me to s"
type textarea "Haluaisitko minun"
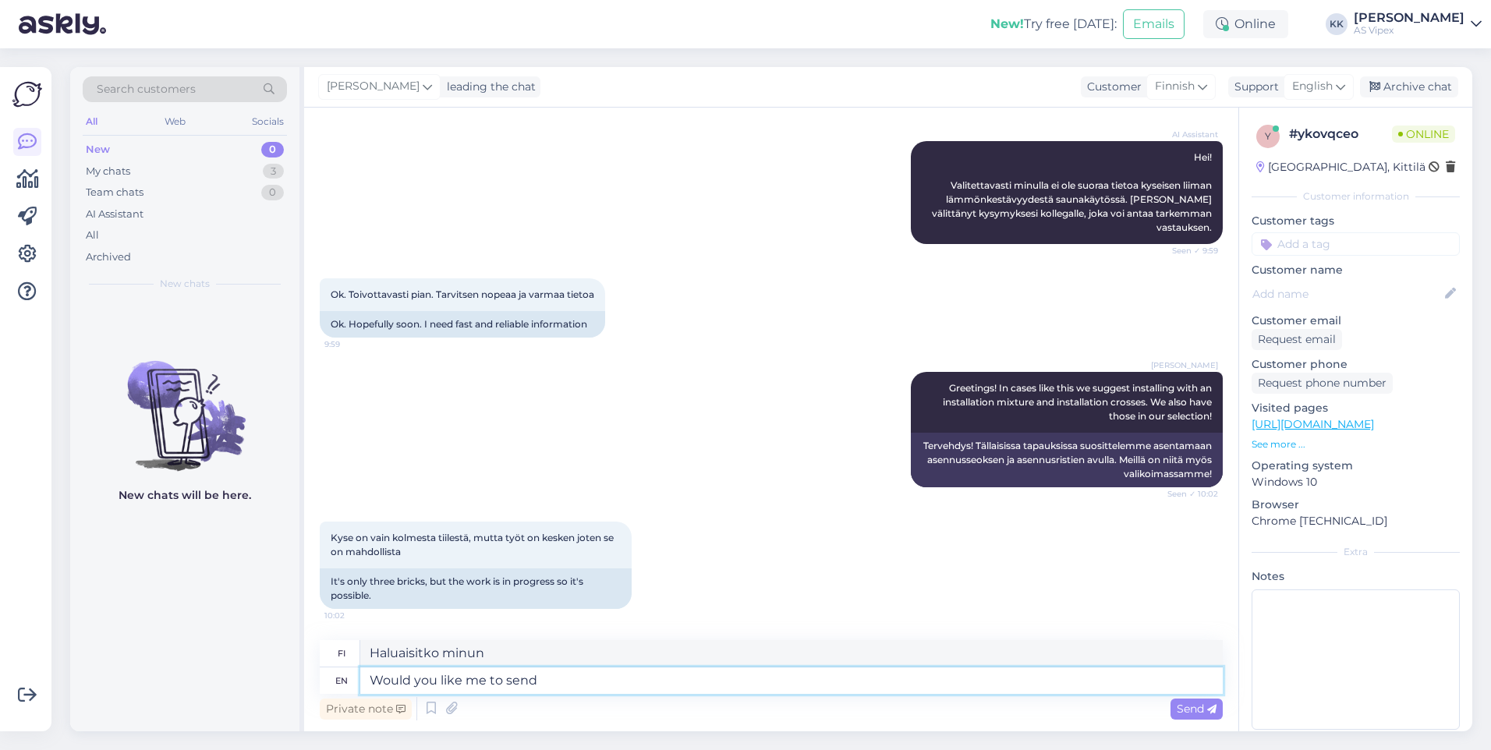
type textarea "Would you like me to send y"
type textarea "Haluatko minun lähettävän"
type textarea "Would you like me to send you th"
type textarea "Haluatko minun lähettävän sinulle"
type textarea "Would you like me to send you the link to t"
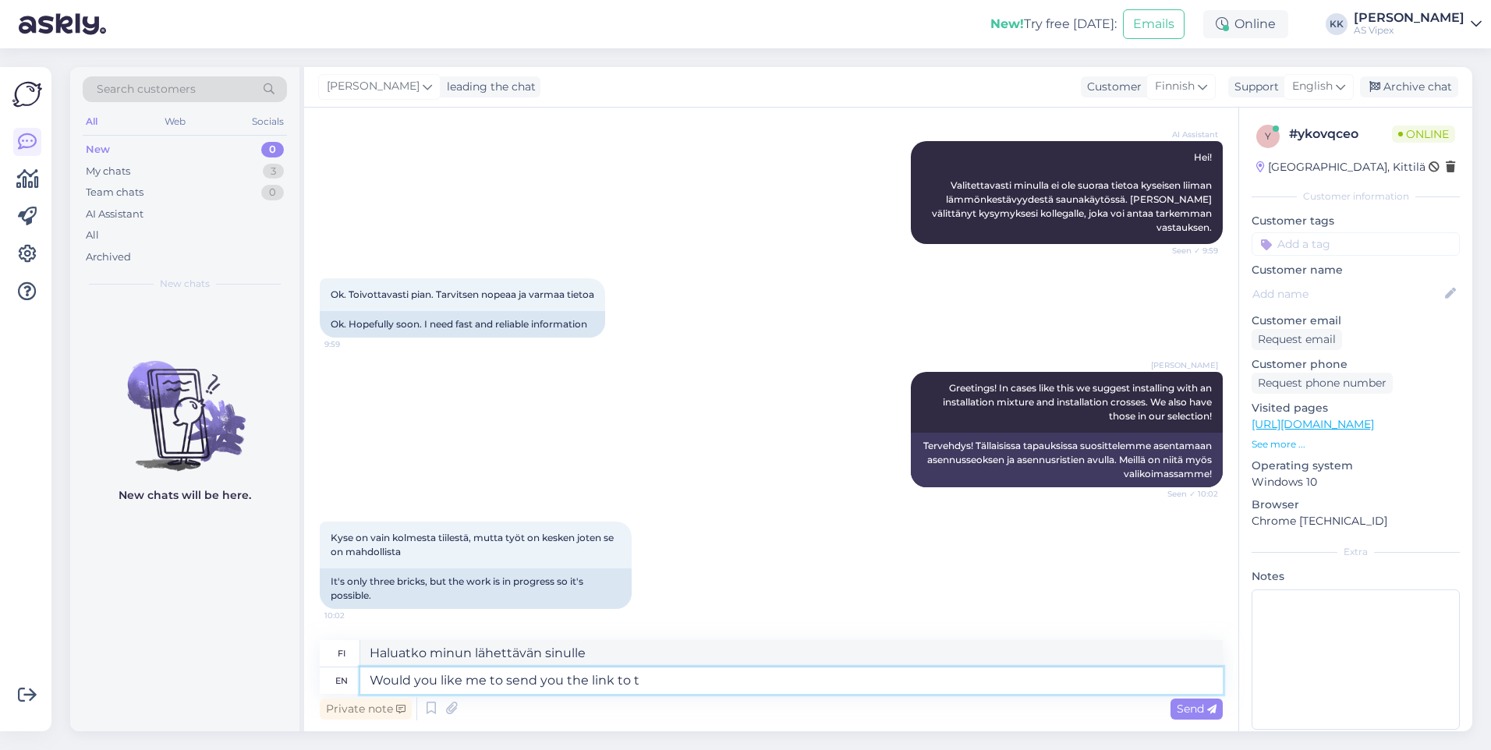
type textarea "Haluatko minun lähettävän sinulle [PERSON_NAME]"
type textarea "Would you like me to send you the link to the"
type textarea "Haluatko, [PERSON_NAME] lähetän sinulle [PERSON_NAME]"
type textarea "Would you like me to send you the link to the mix"
type textarea "Haluatko, [PERSON_NAME] lähetän sinulle linkin ko."
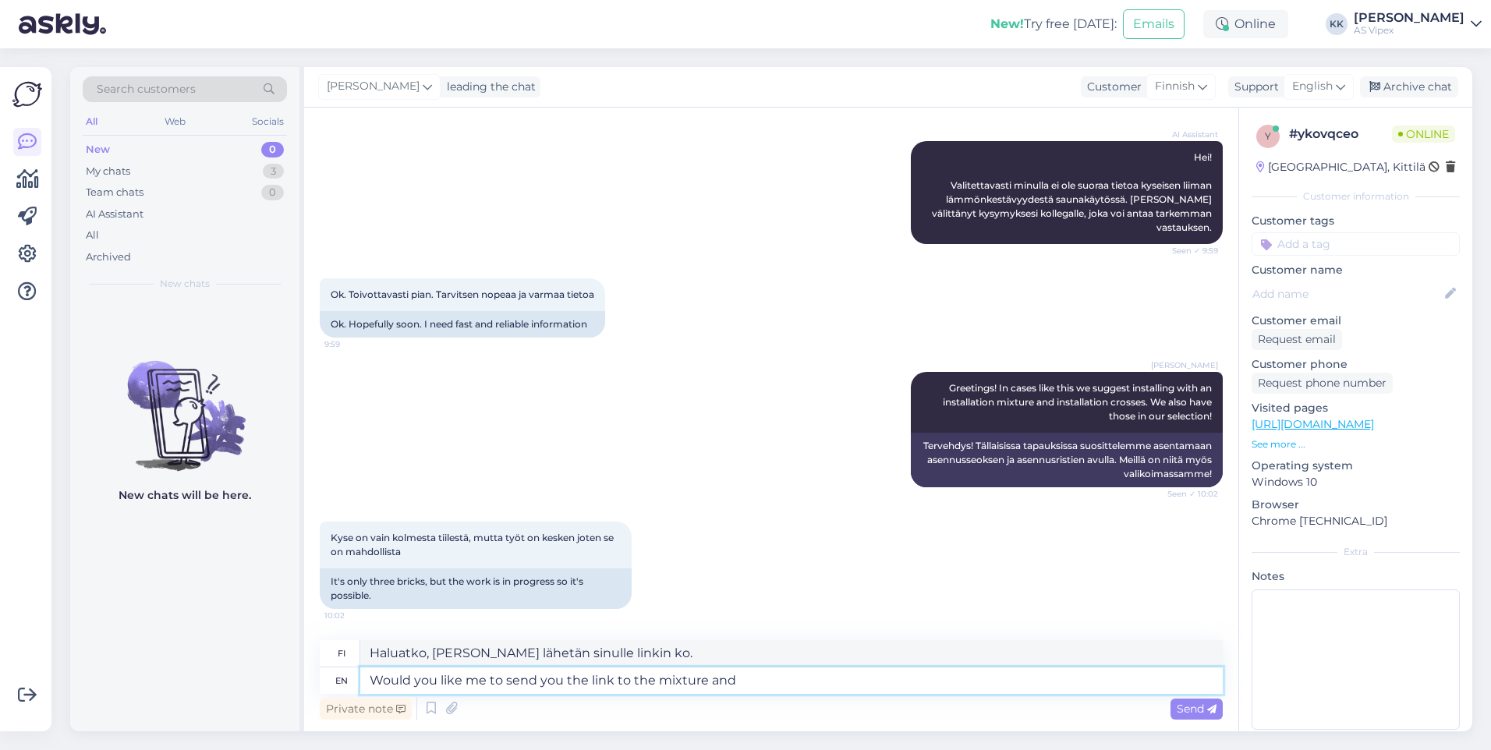
type textarea "Would you like me to send you the link to the mixture and"
type textarea "Haluatko minun lähettävän sinulle linkin seokseen?"
type textarea "Would you like me to send you the link to the mixture and t"
type textarea "Haluatko minun lähettävän sinulle linkin seokseen ja"
type textarea "Would you like me to send you the link to the mixture and the crosses?"
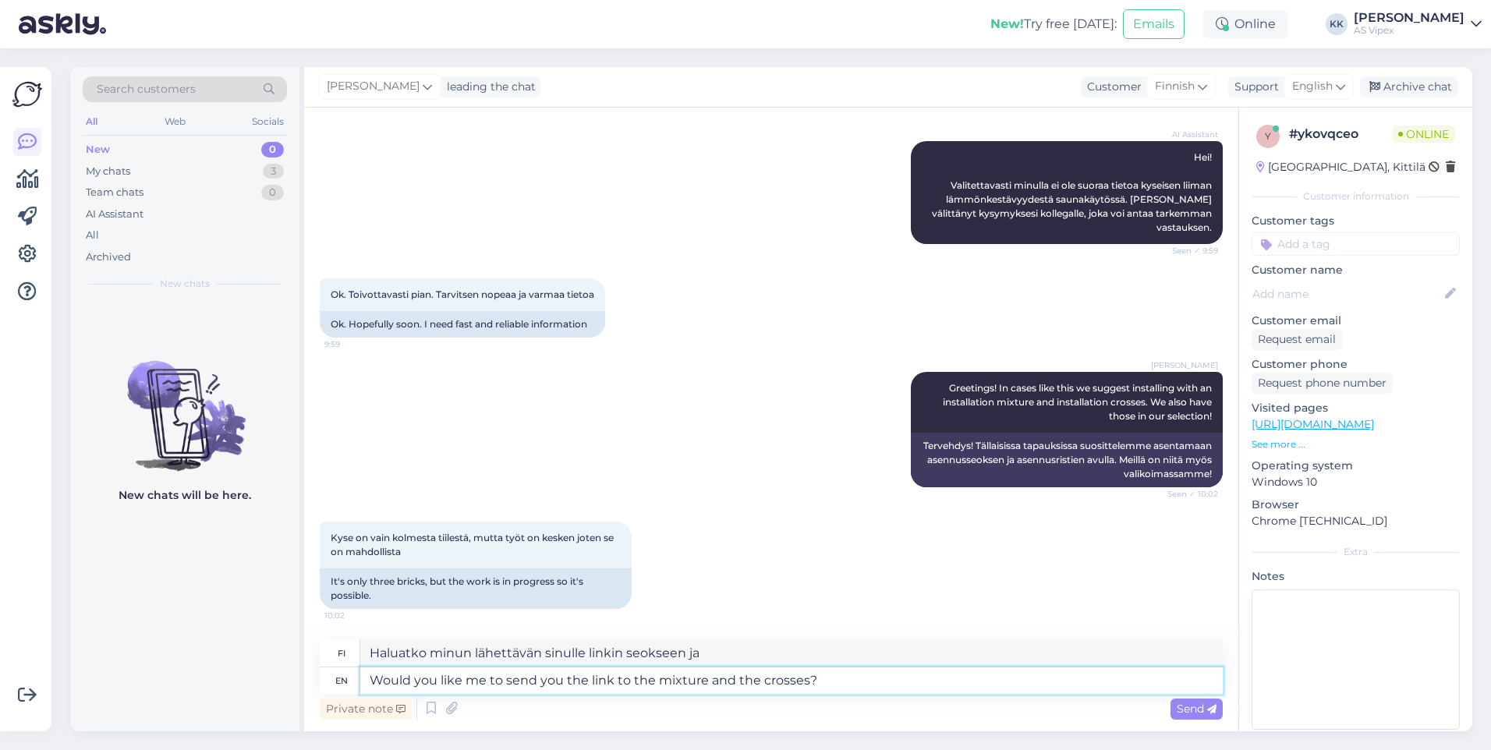
type textarea "Haluatko minun lähettävän sinulle linkin seokseen ja risteihin?"
type textarea "Would you like me to send you the link to the mixture and the crosses?"
click at [1187, 714] on span "Send" at bounding box center [1197, 709] width 40 height 14
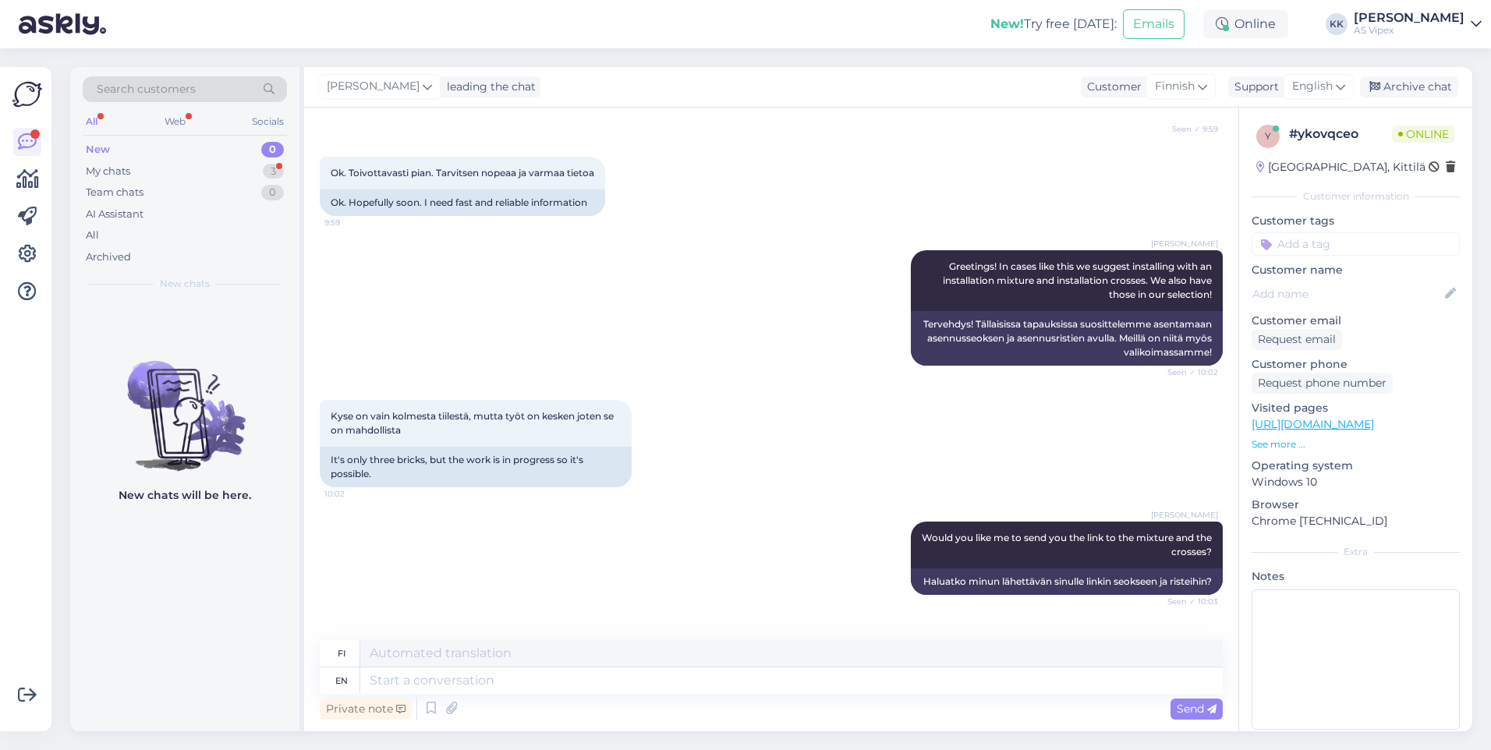
scroll to position [402, 0]
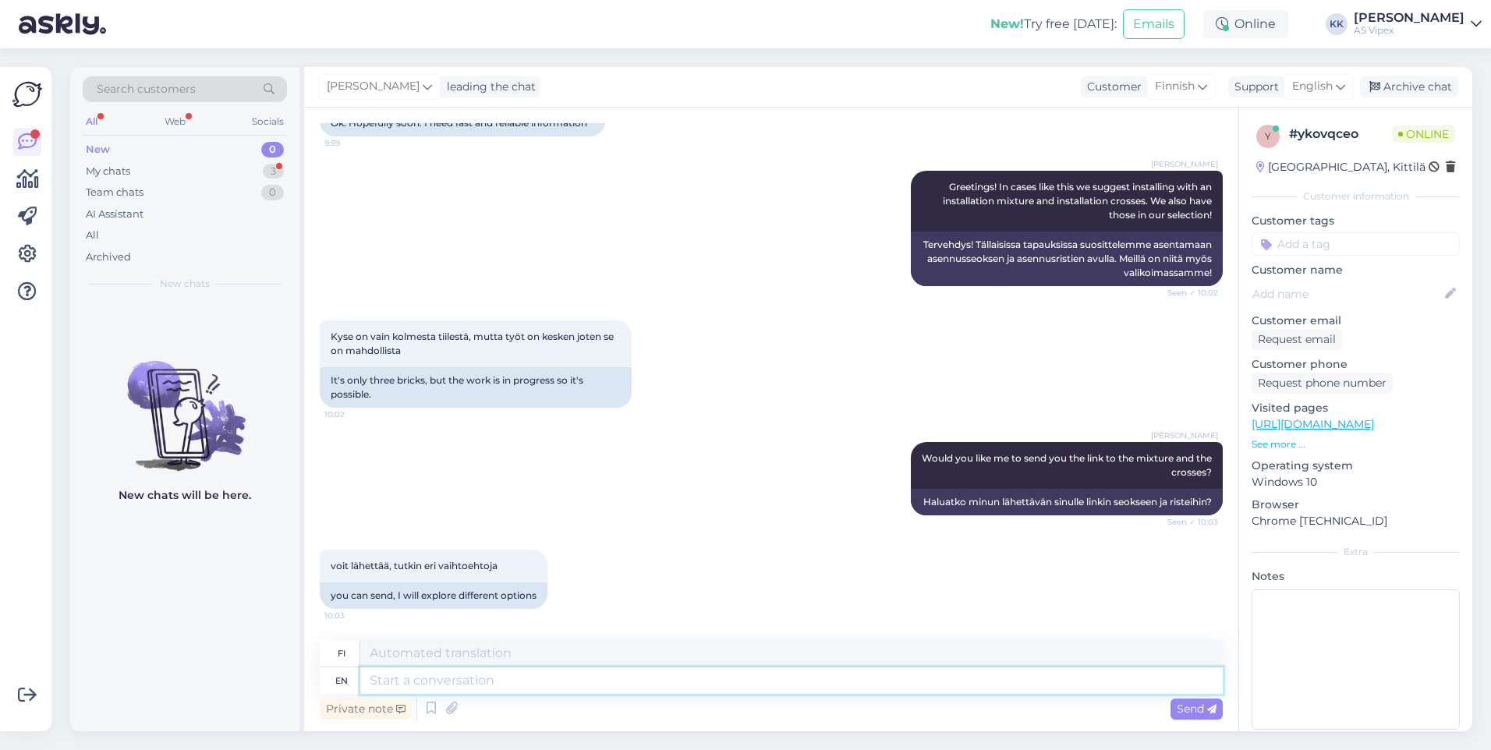
click at [453, 685] on textarea at bounding box center [791, 681] width 863 height 27
type textarea "One mo"
type textarea "Yksi"
type textarea "One moment p"
type textarea "Yksi hetki"
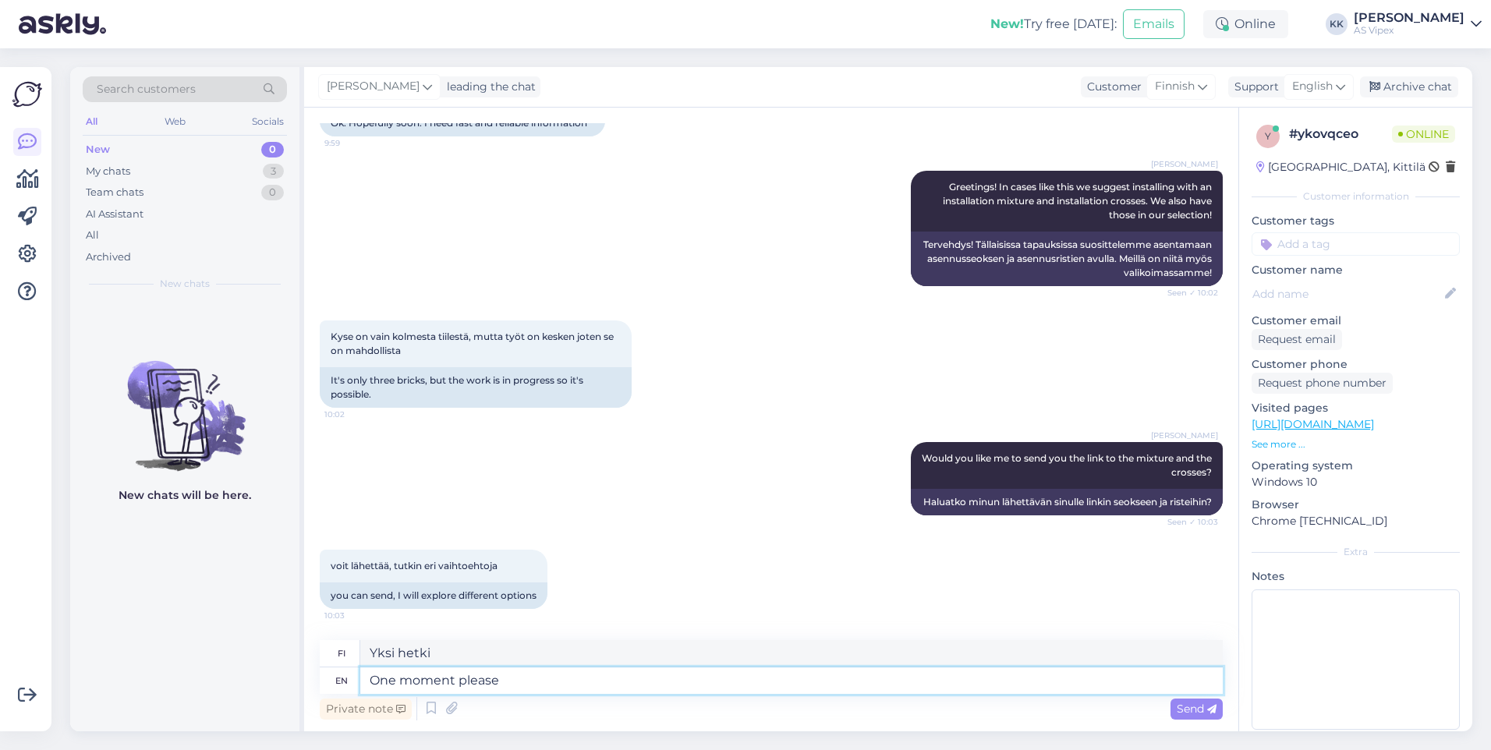
type textarea "One moment please."
type textarea "Yksi hetki, olkaa hyvä."
type textarea "One moment please."
click at [1180, 708] on span "Send" at bounding box center [1197, 709] width 40 height 14
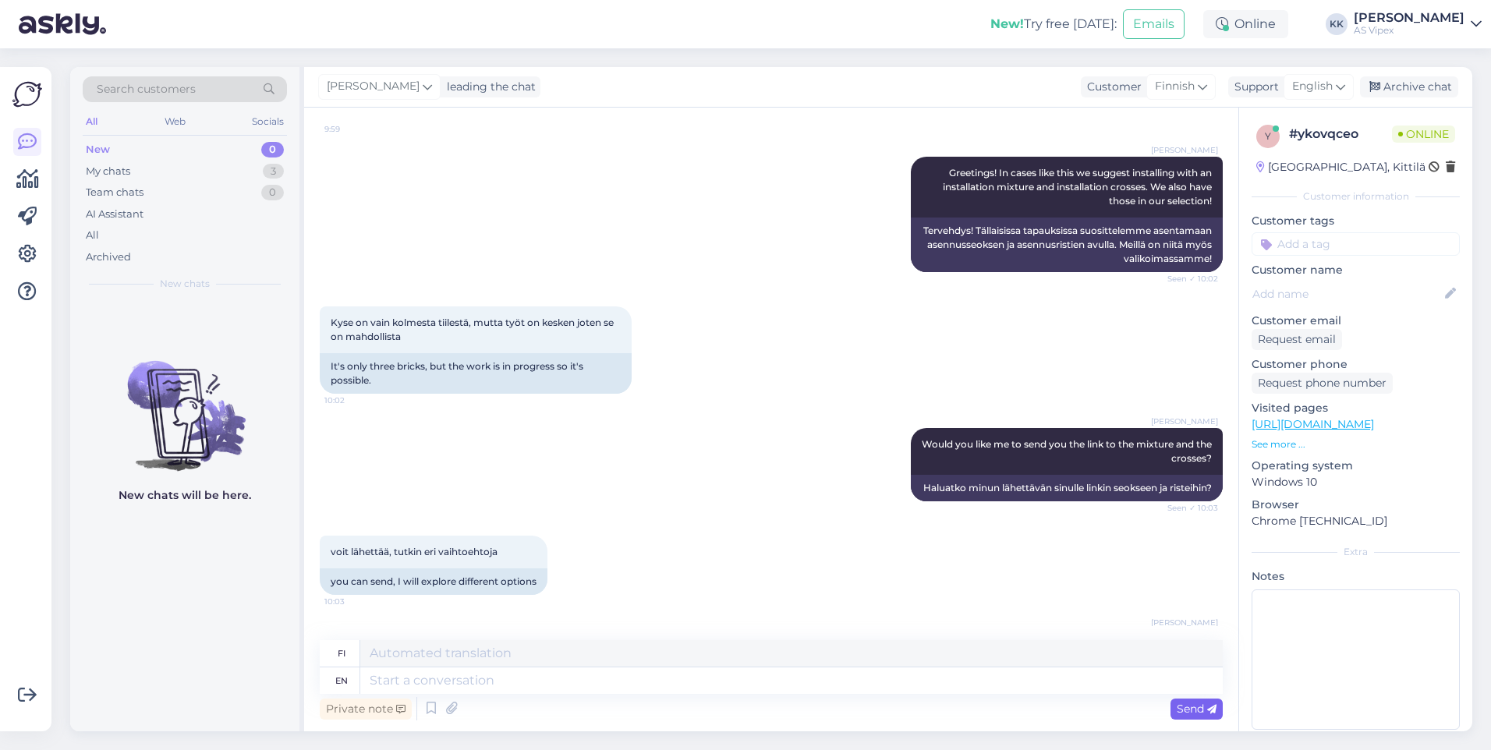
scroll to position [495, 0]
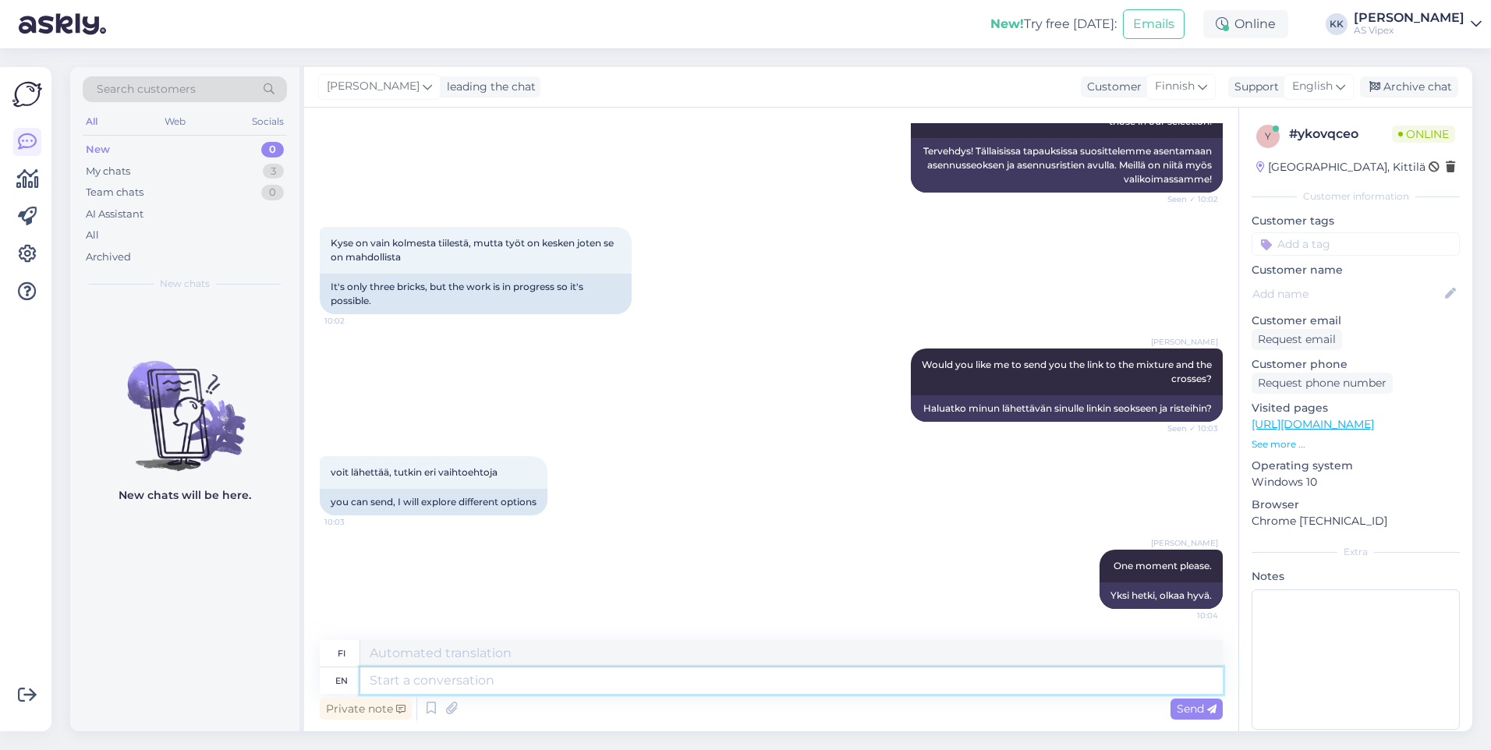
click at [664, 693] on textarea at bounding box center [791, 681] width 863 height 27
type textarea "Here is"
type textarea "Tässä"
type textarea "Here is th"
type textarea "Tässä on"
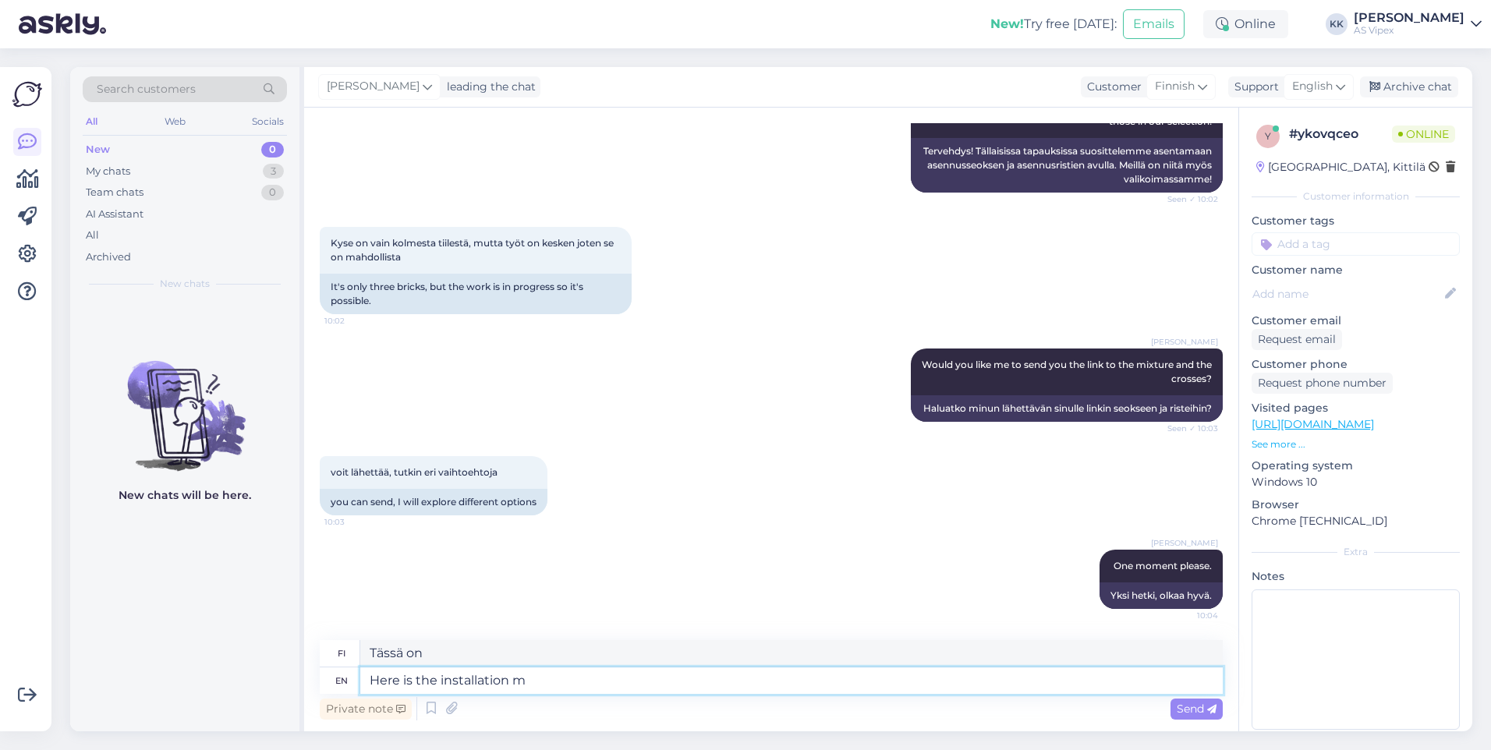
type textarea "Here is the installation mi"
type textarea "Tässä on asennus"
type textarea "Here is the installation mix li"
type textarea "Tässä on asennusmateriaali"
type textarea "Here is the installation mix link, o"
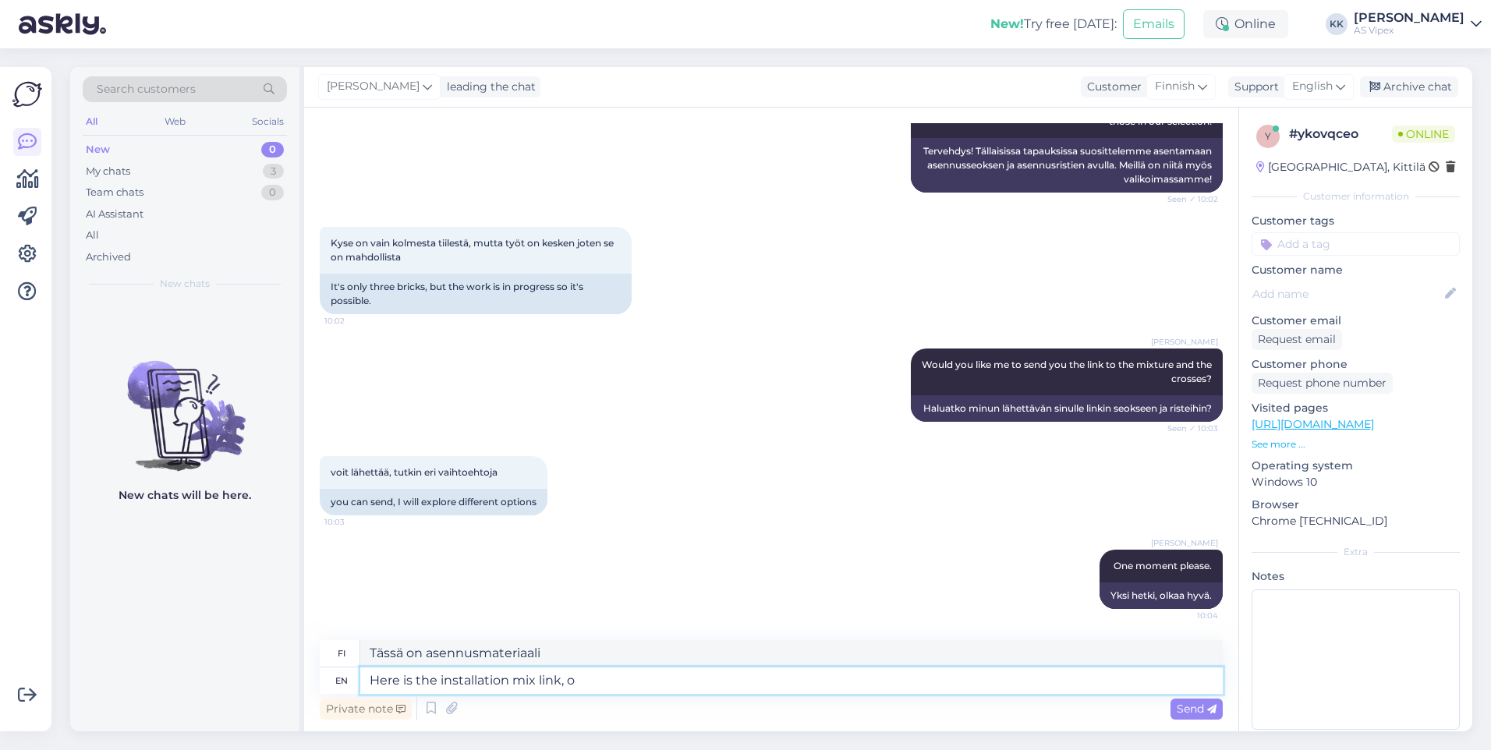
type textarea "Tässä on asennusmix-linkki,"
type textarea "Here is the installation mix link, one mo"
type textarea "Tässä on asennusmix-linkki, yksi"
type textarea "Here is the installation mix link,"
type textarea "Tässä on asennusmix-linkki,"
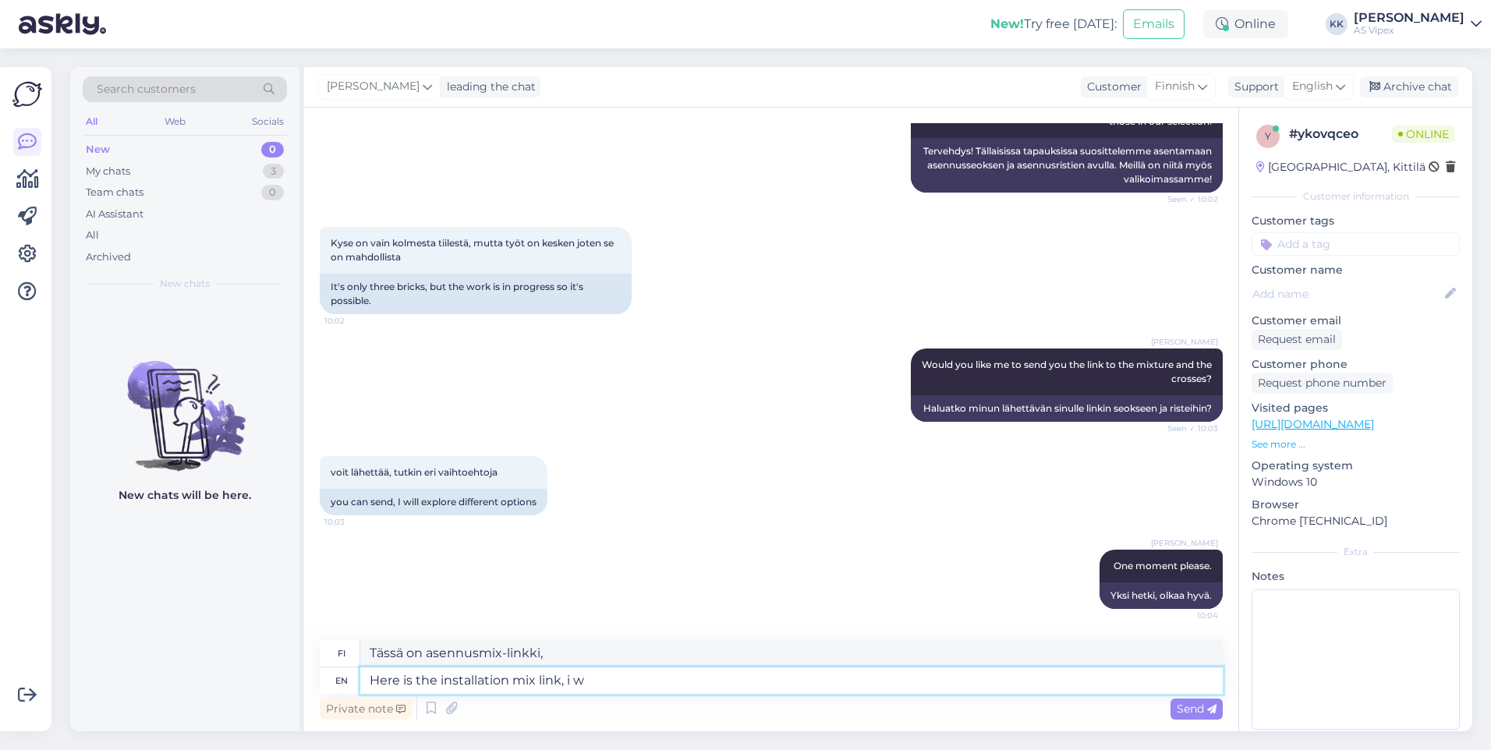
type textarea "Here is the installation mix link, i [GEOGRAPHIC_DATA]"
type textarea "Tässä on asennusmix-linkki, i"
type textarea "Here is the installation mix link, i will sen"
type textarea "Tässä on asennusmix-linkki, teen sen."
type textarea "Here is the installation mix link, i will send t"
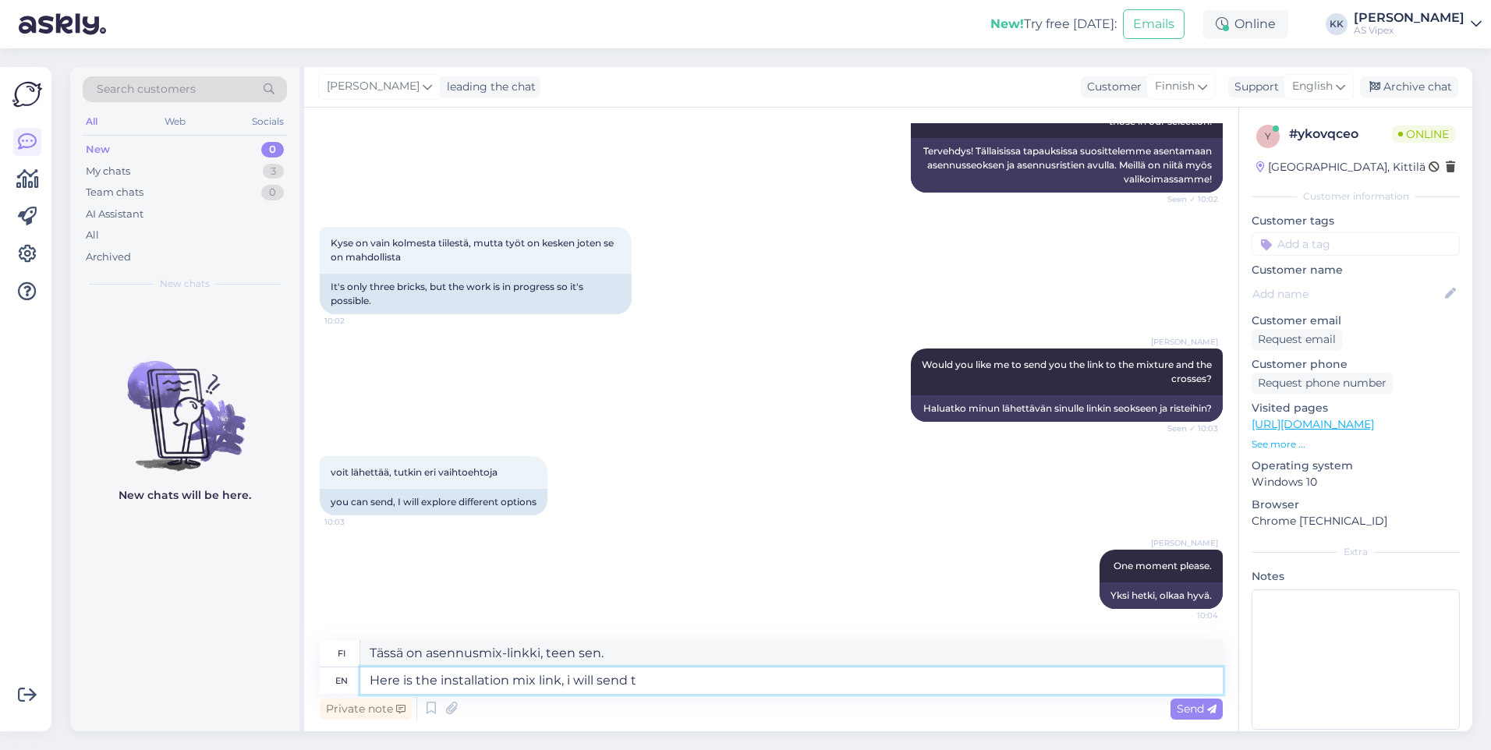
type textarea "Tässä on asennusmix-linkki, lähetän sen"
type textarea "Here is the installation mix link, i will send the c"
type textarea "Tässä on asennusmix-linkki, lähetän sen sinulle."
type textarea "Here is the installation mix link, i will send the crosses"
type textarea "Tässä on asennusmix-linkki, lähetän ristit"
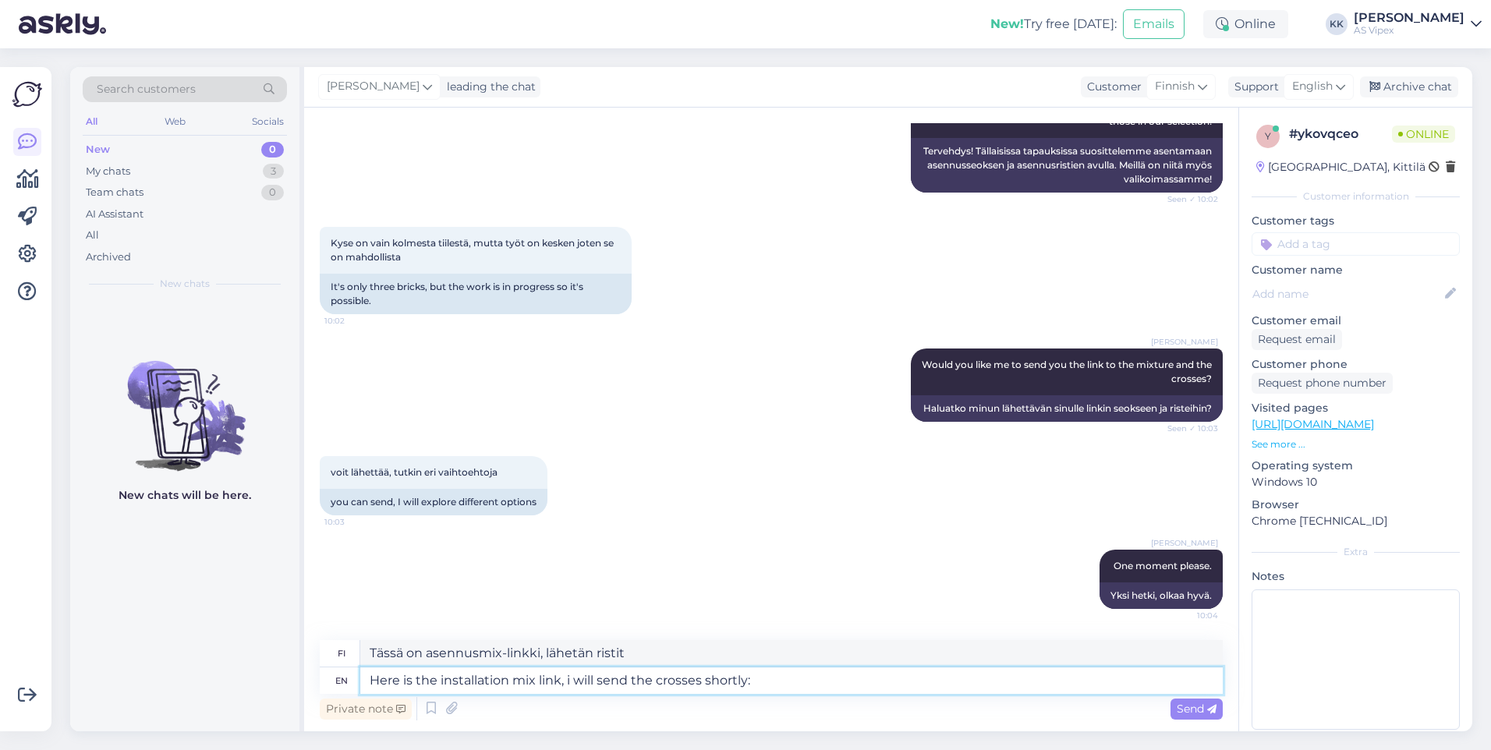
type textarea "Here is the installation mix link, i will send the crosses shortly:"
type textarea "Tässä on asennusmix-linkki, lähetän ristit pian:"
paste textarea "[URL][DOMAIN_NAME]"
type textarea "Here is the installation mix link, i will send the crosses shortly: [URL][DOMAI…"
type textarea "Tässä on asennusmassan linkki, lähetän ristit pian: [URL][DOMAIN_NAME]"
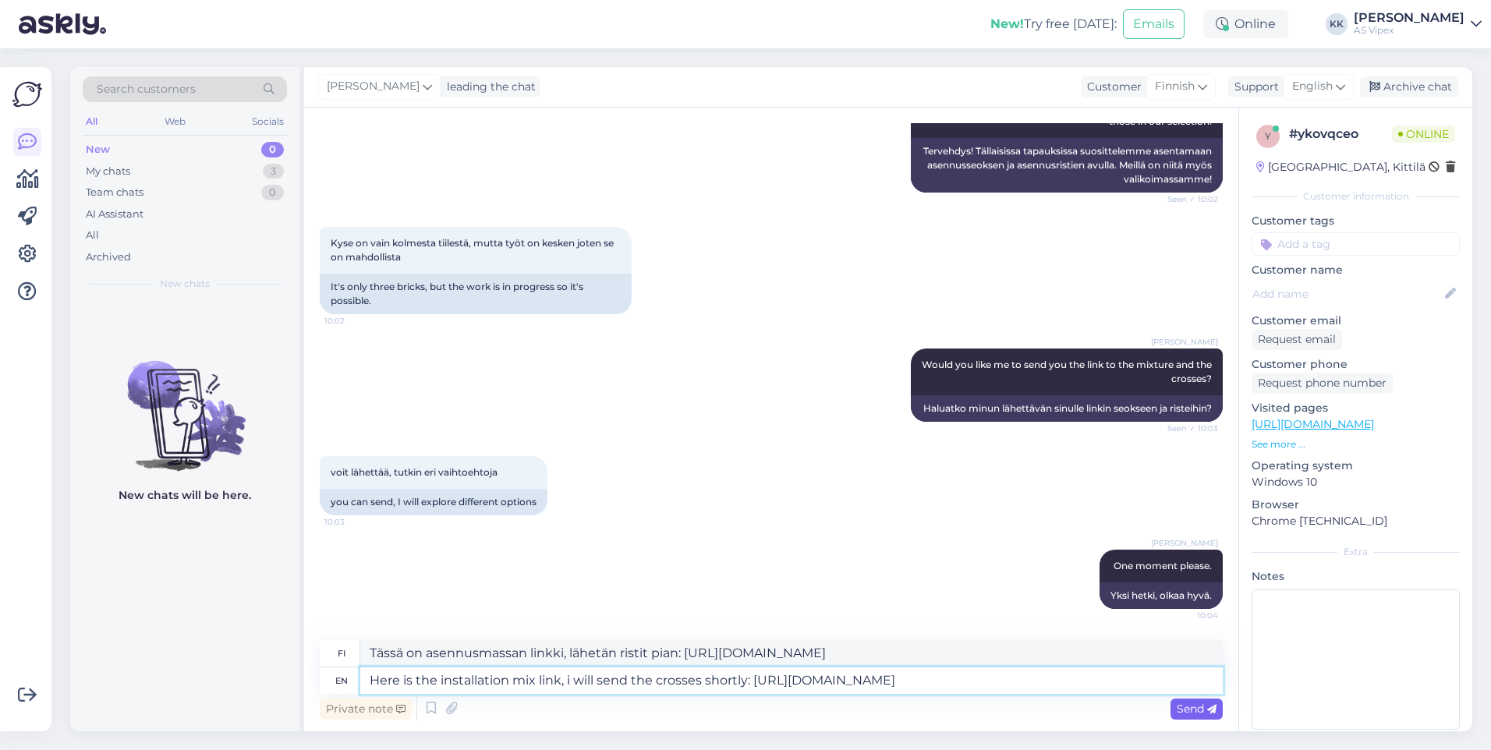
type textarea "Here is the installation mix link, i will send the crosses shortly: [URL][DOMAI…"
click at [1185, 700] on div "Send" at bounding box center [1197, 709] width 52 height 21
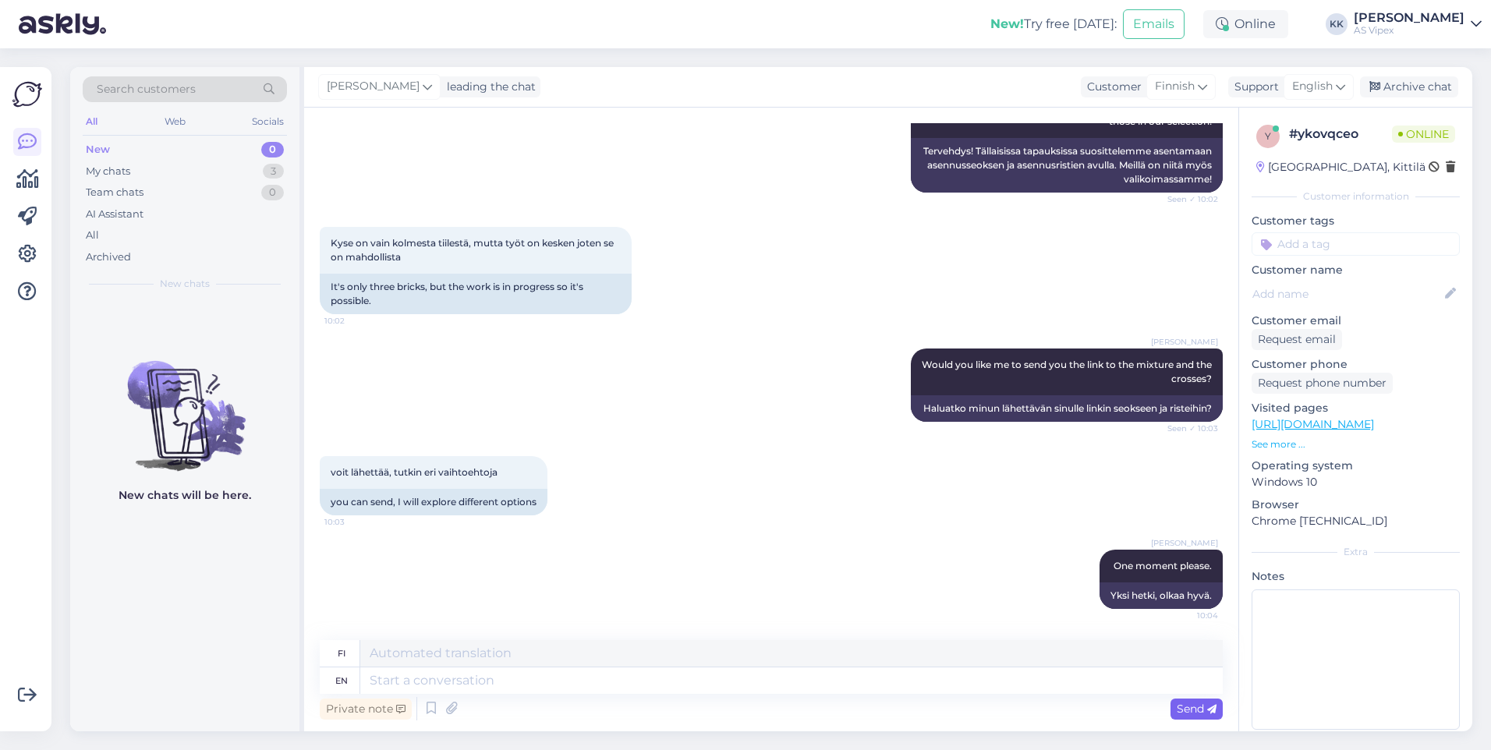
scroll to position [645, 0]
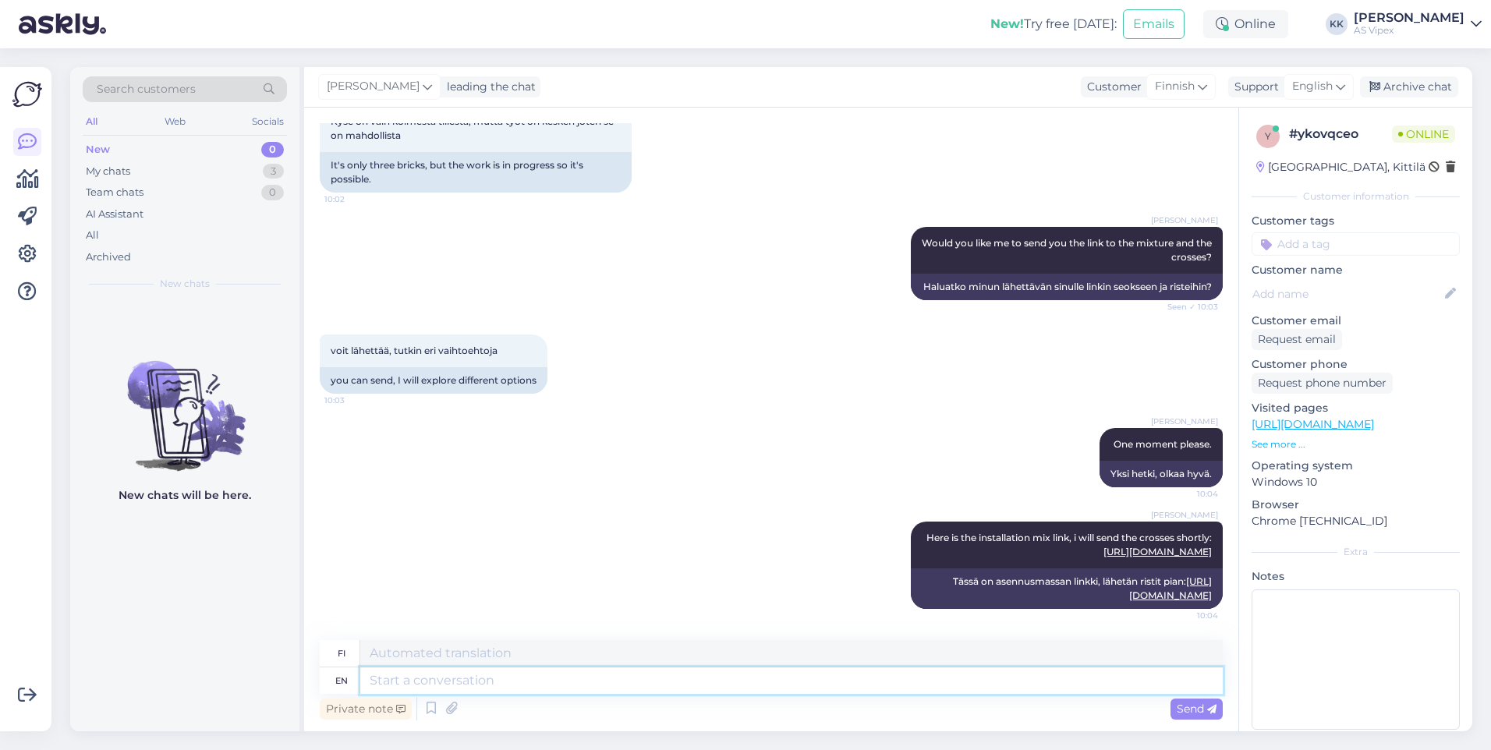
click at [701, 680] on textarea at bounding box center [791, 681] width 863 height 27
type textarea "Here a"
type textarea "Tässä"
type textarea "Here are th"
type textarea "Tässä ovat"
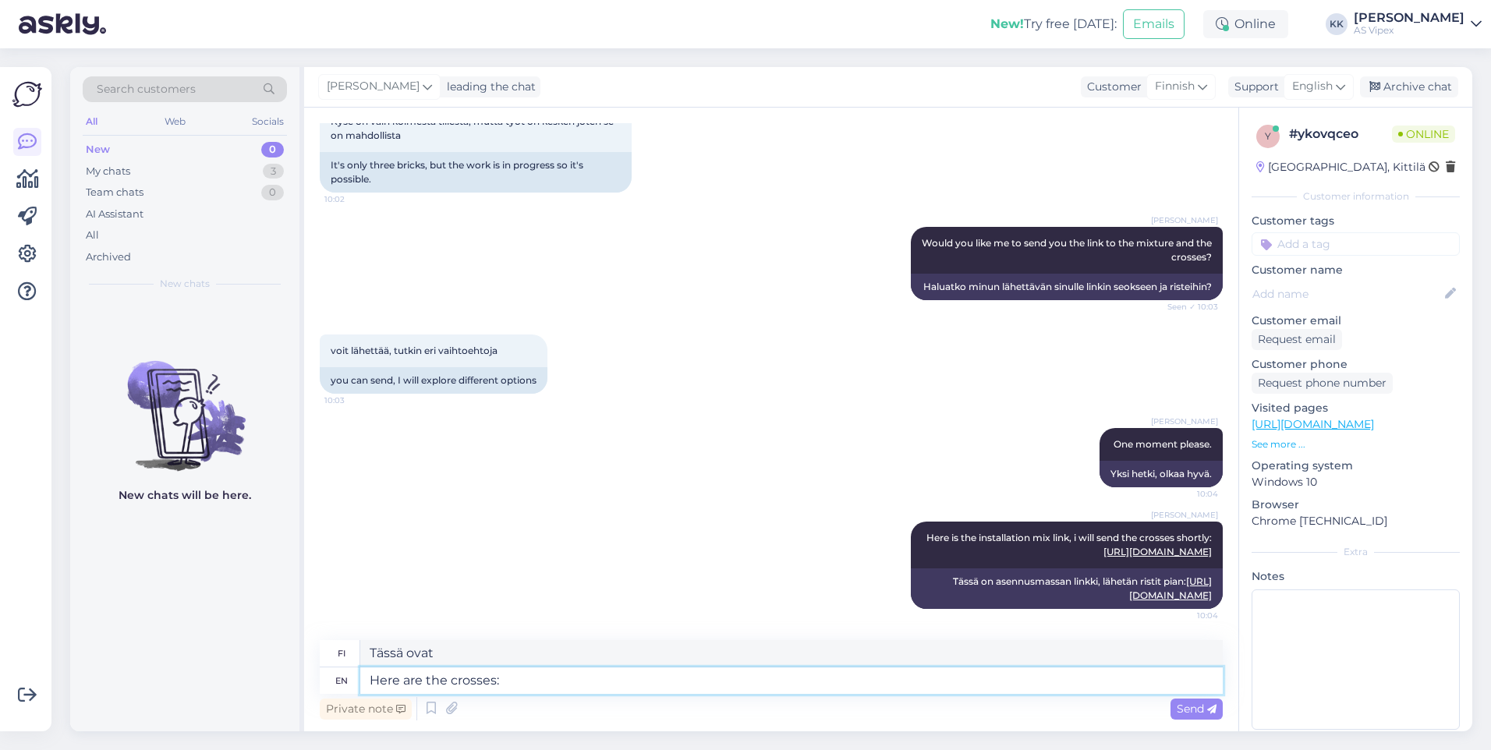
type textarea "Here are the crosses:"
type textarea "Tässä ovat ristit:"
paste textarea "[URL][DOMAIN_NAME]"
type textarea "Here are the crosses: [URL][DOMAIN_NAME]"
type textarea "Tässä ovat ristit: [URL][DOMAIN_NAME]"
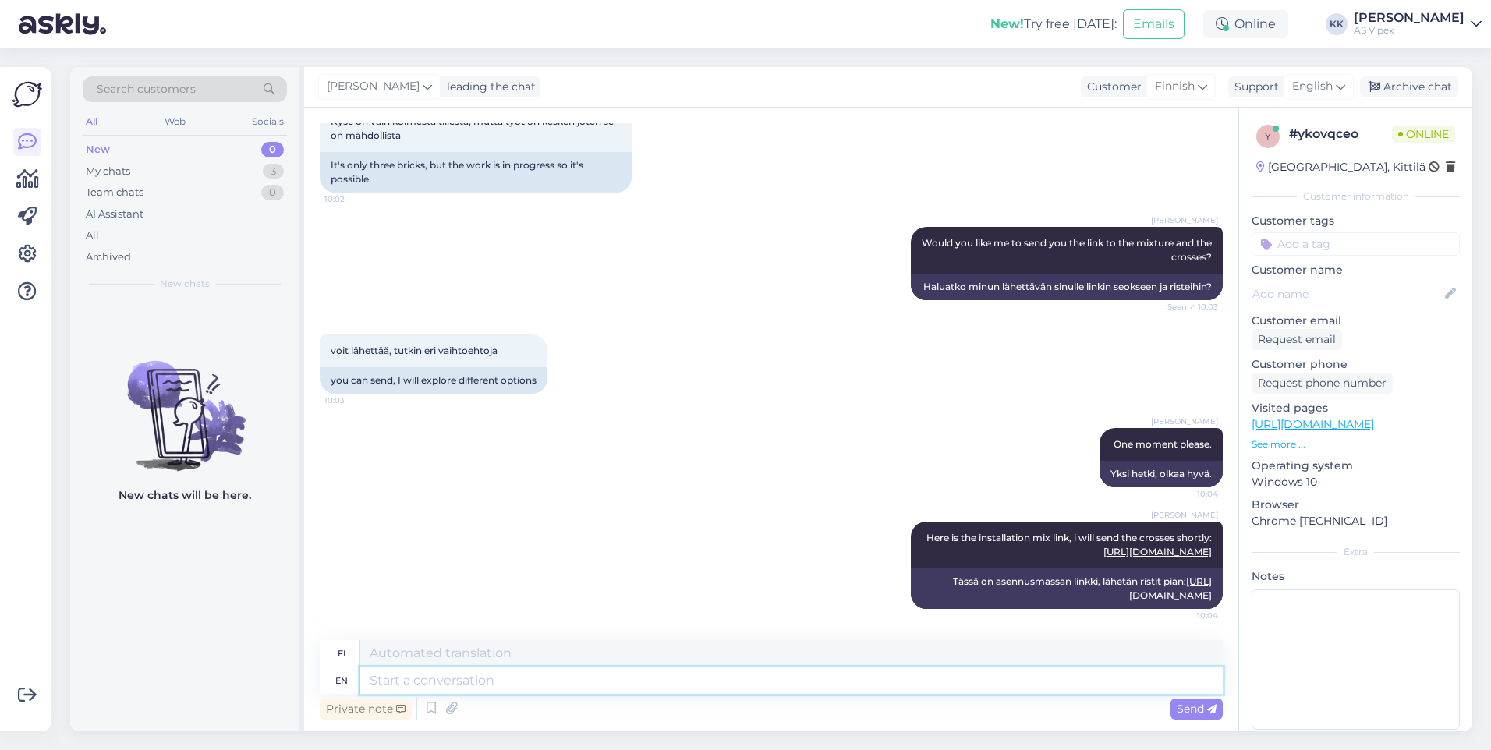
scroll to position [767, 0]
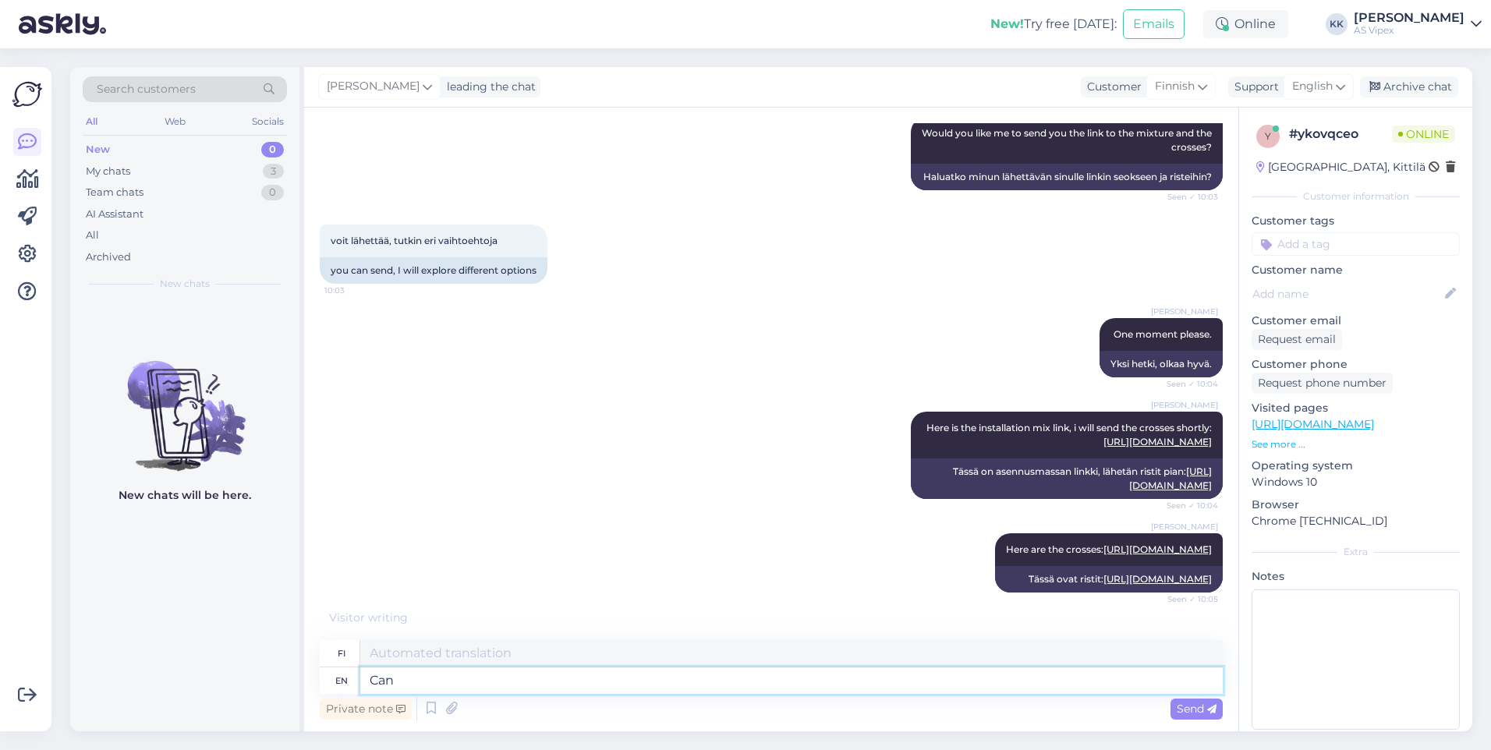
type textarea "Can"
type textarea "Voi"
type textarea "Can i"
type textarea "Voinko"
type textarea "Can"
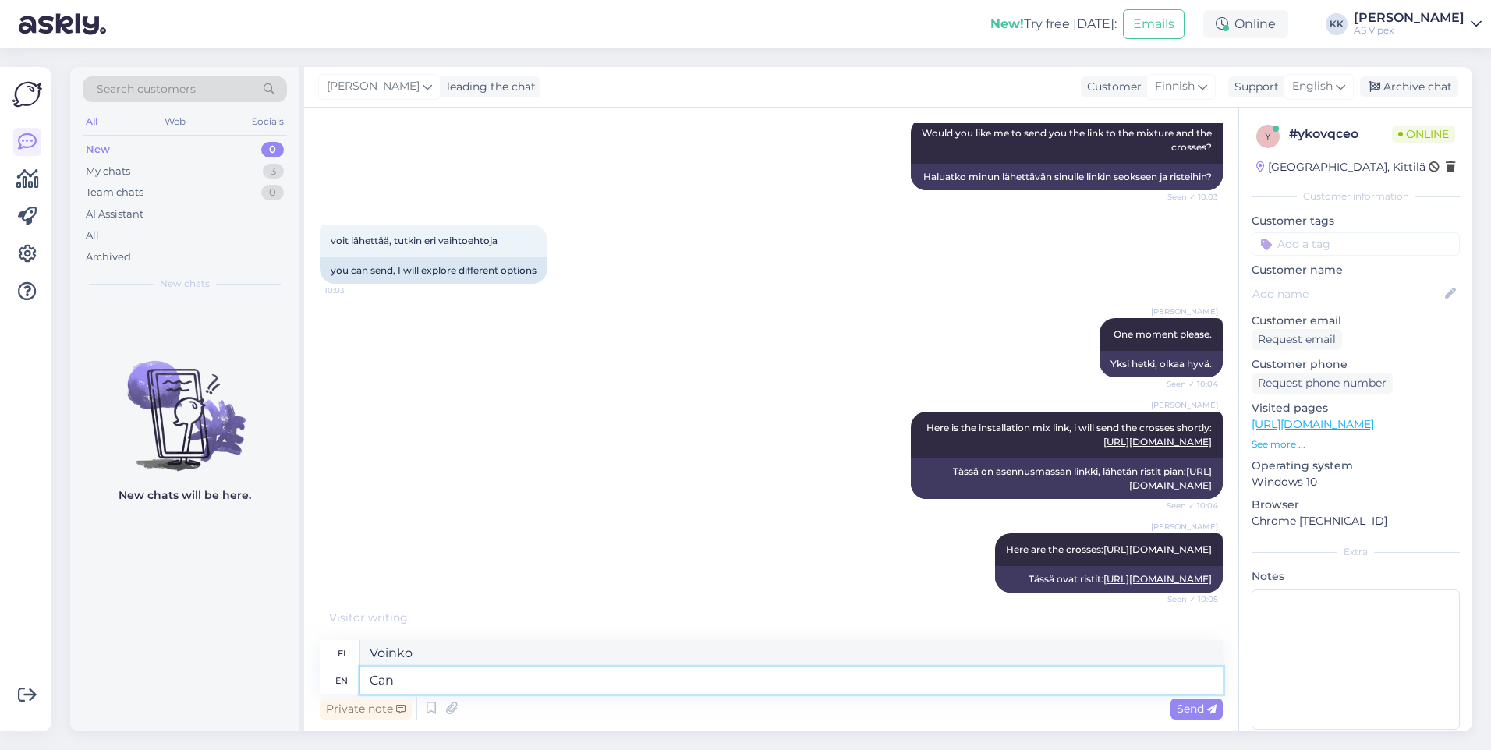
type textarea "Voi"
type textarea "C"
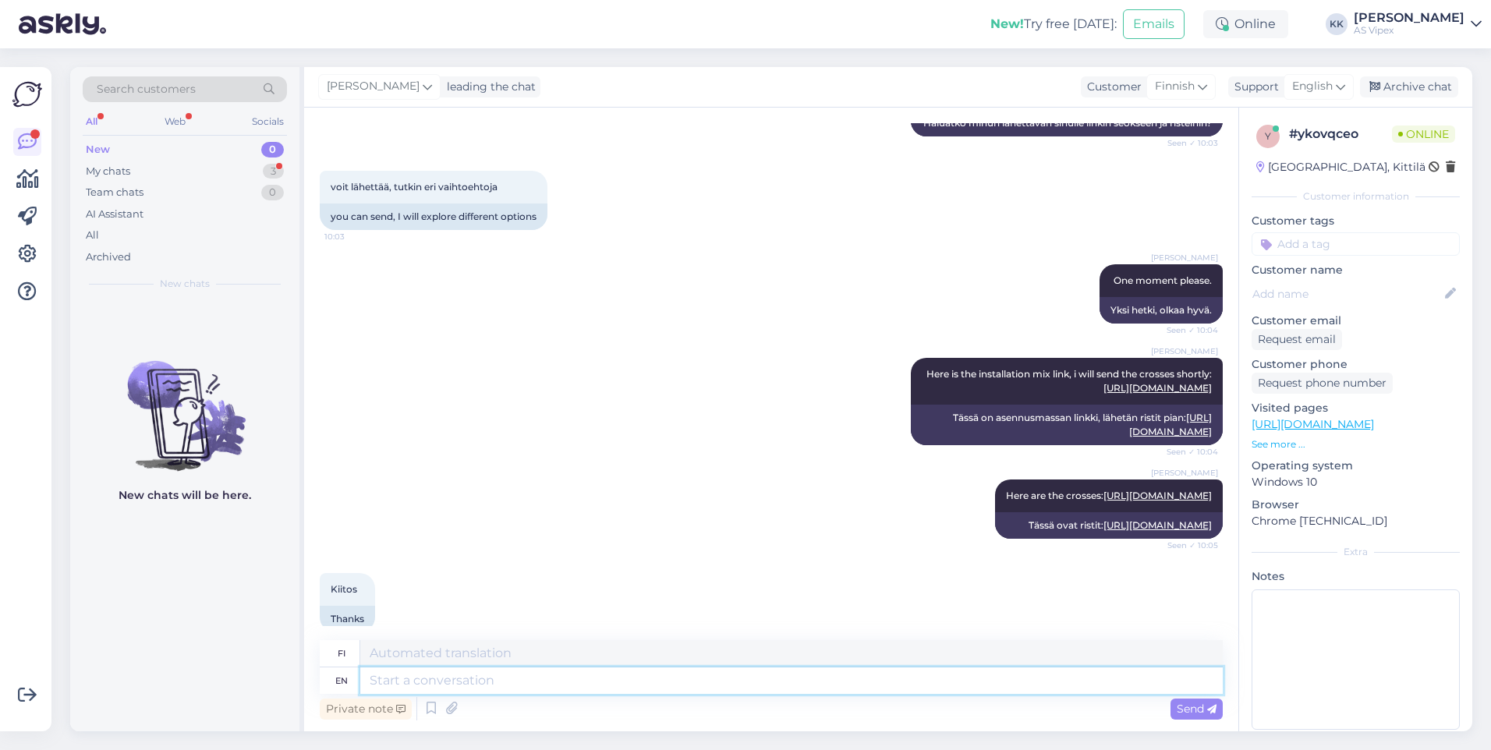
scroll to position [860, 0]
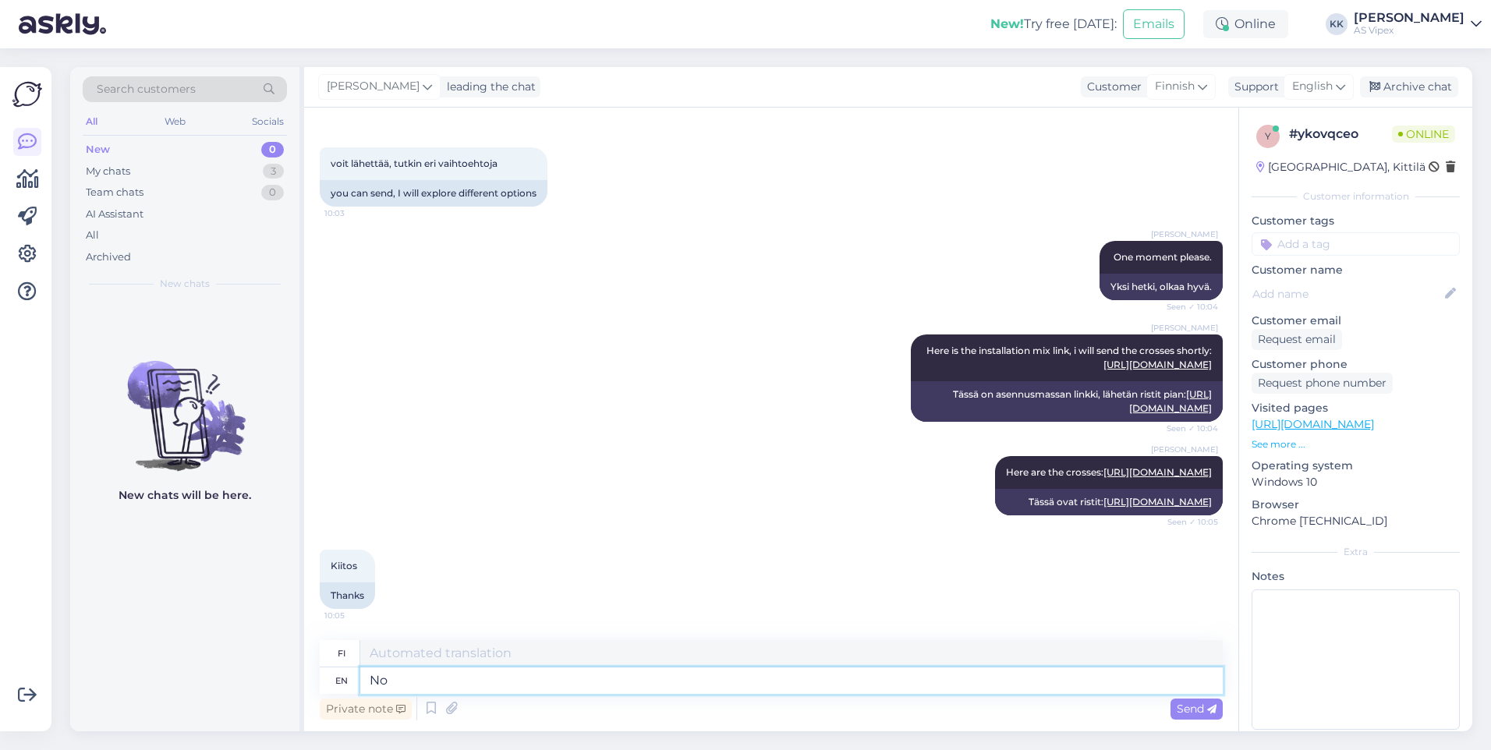
type textarea "No"
type textarea "Ei"
type textarea "No problem!"
type textarea "Ei hätää!"
type textarea "No problem! Is the"
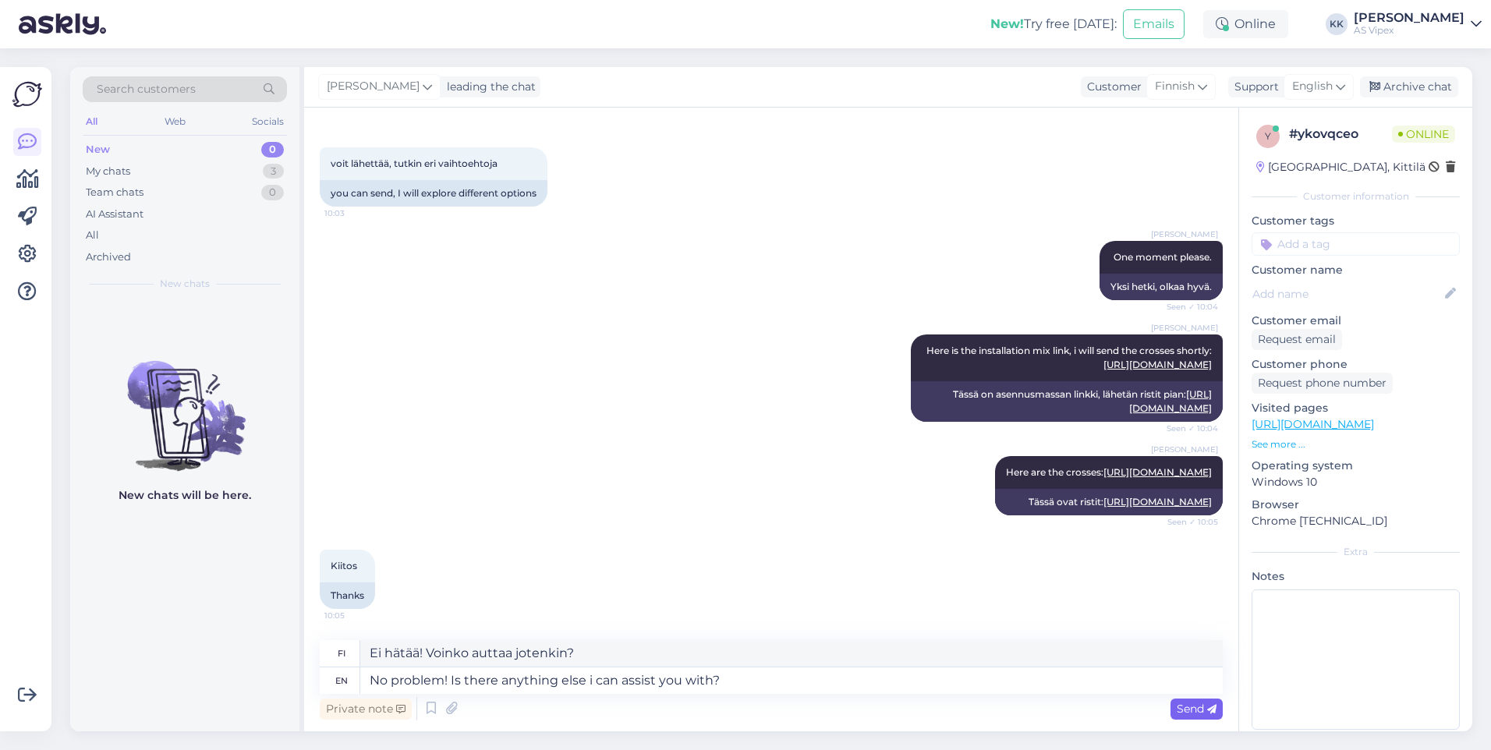
click at [1180, 712] on span "Send" at bounding box center [1197, 709] width 40 height 14
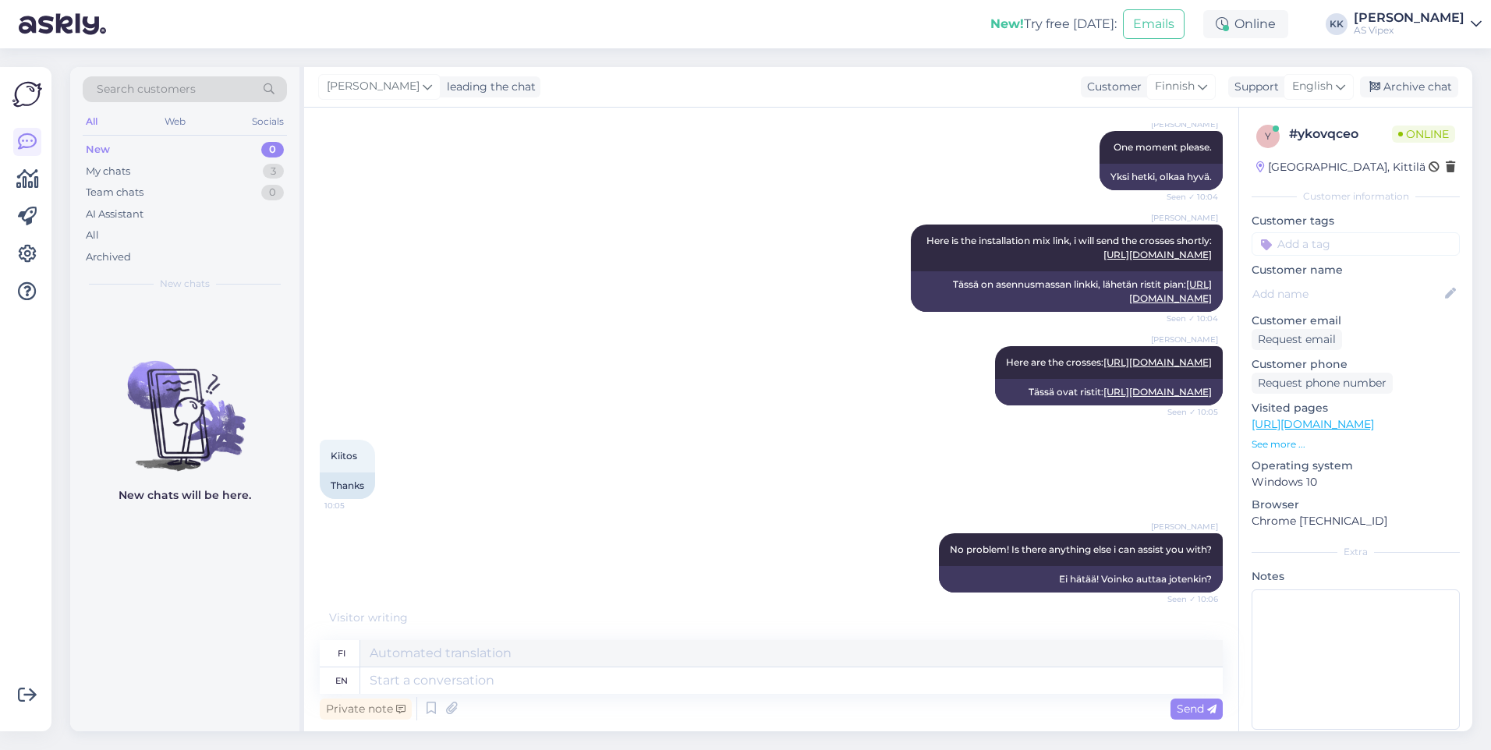
scroll to position [1047, 0]
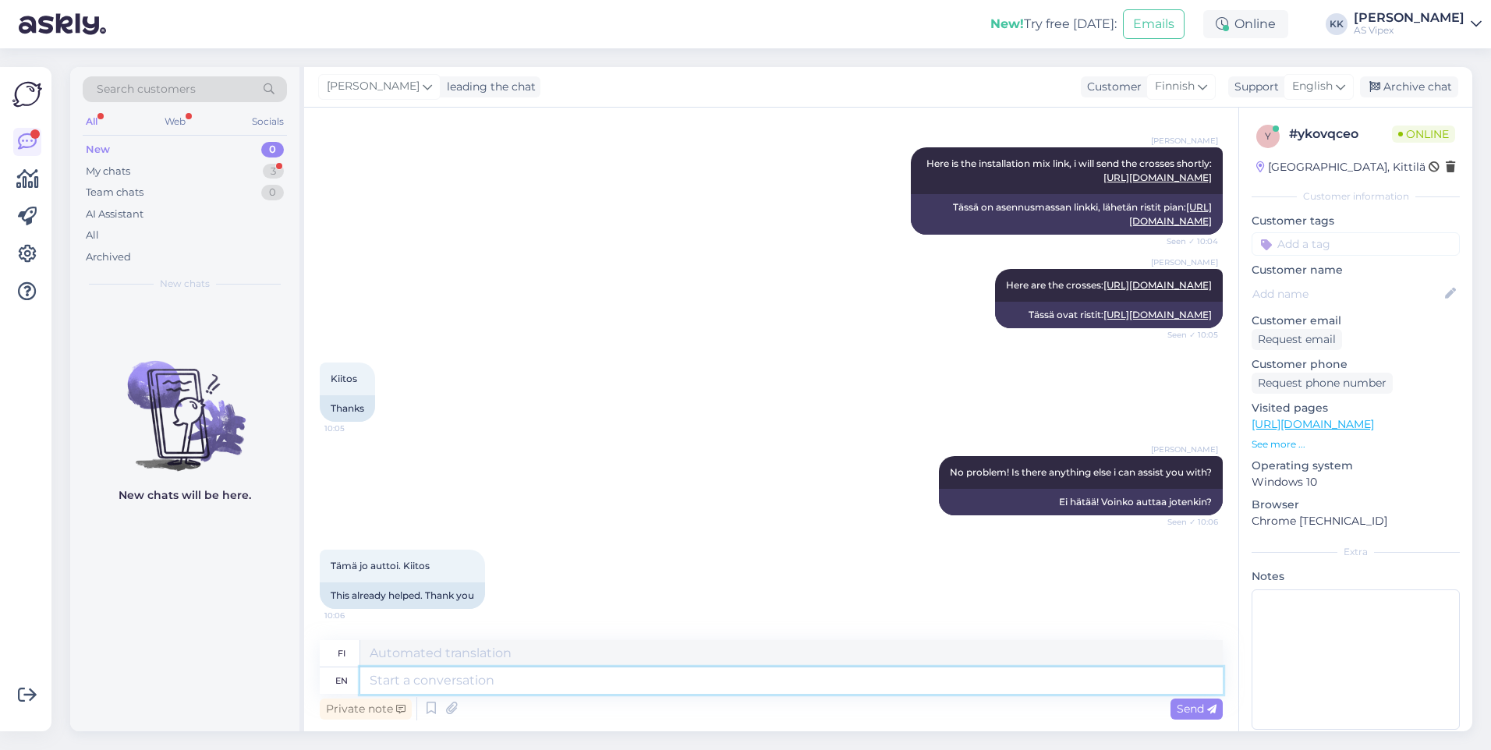
click at [718, 685] on textarea at bounding box center [791, 681] width 863 height 27
click at [1181, 711] on span "Send" at bounding box center [1197, 709] width 40 height 14
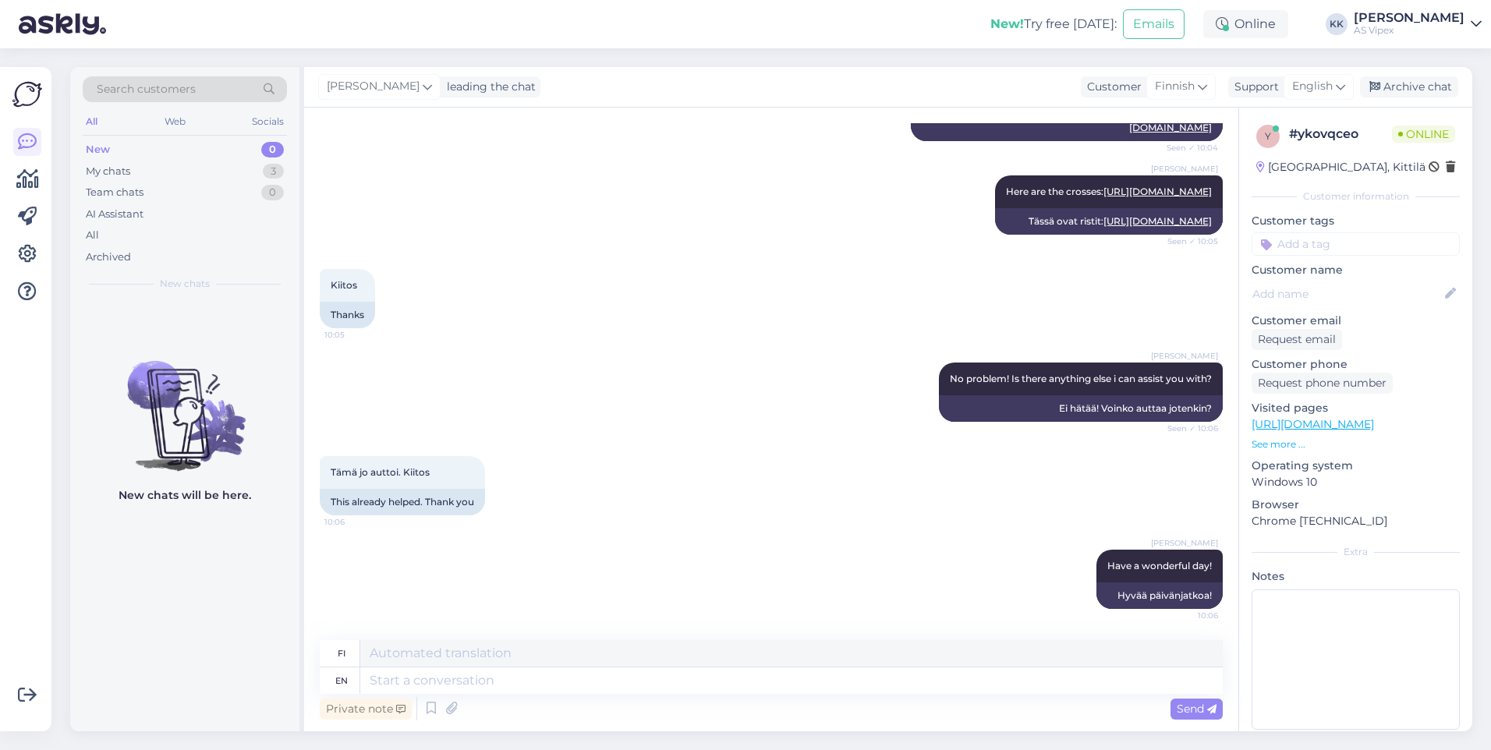
scroll to position [1141, 0]
